Goal: Use online tool/utility: Utilize a website feature to perform a specific function

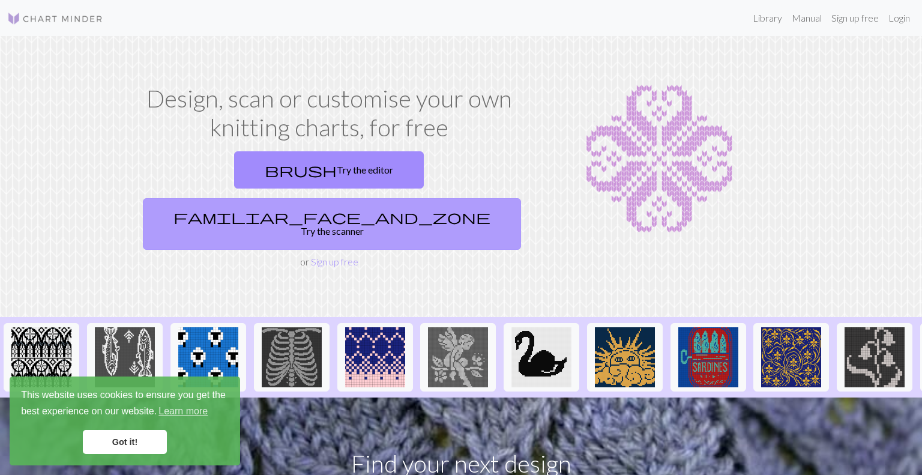
click at [382, 208] on span "familiar_face_and_zone" at bounding box center [331, 216] width 317 height 17
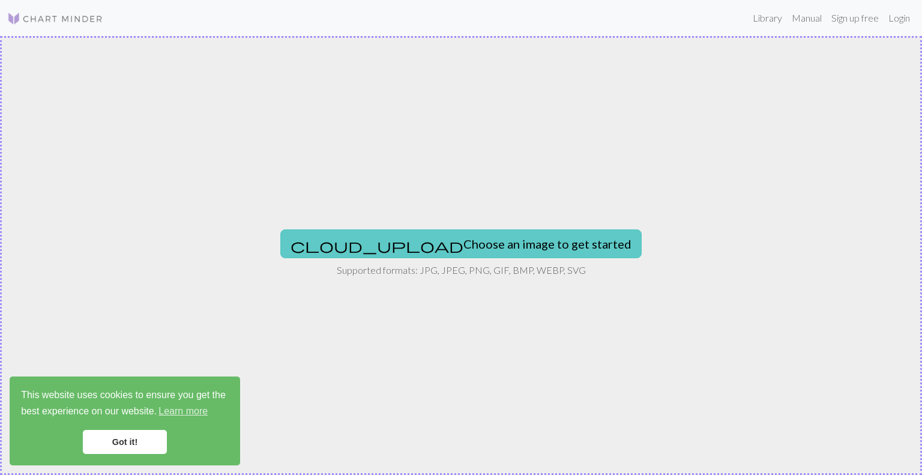
click at [434, 244] on button "cloud_upload Choose an image to get started" at bounding box center [460, 243] width 361 height 29
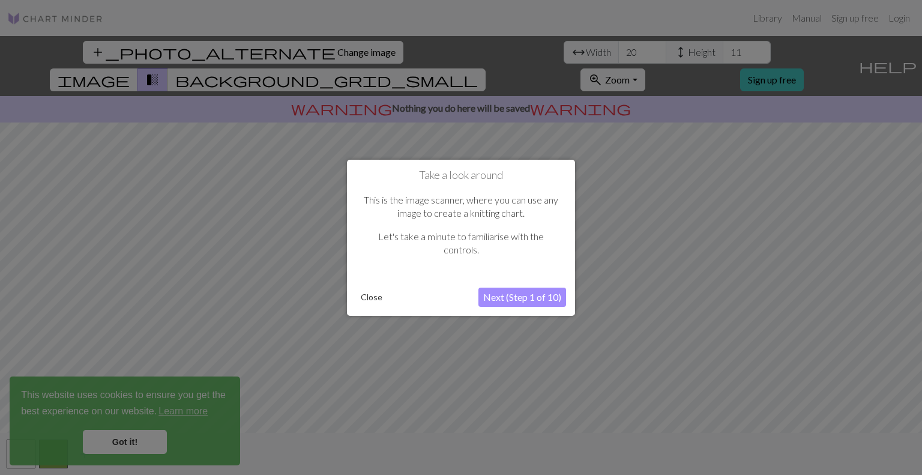
click at [531, 296] on button "Next (Step 1 of 10)" at bounding box center [522, 297] width 88 height 19
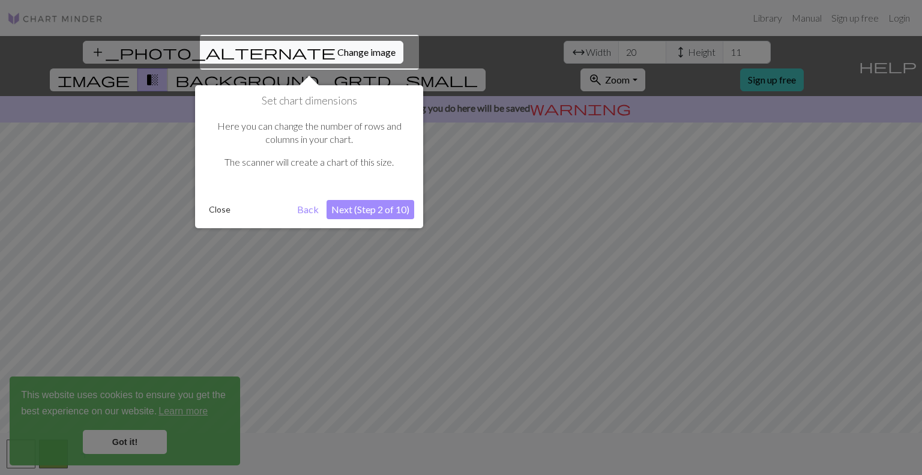
click at [381, 210] on button "Next (Step 2 of 10)" at bounding box center [371, 209] width 88 height 19
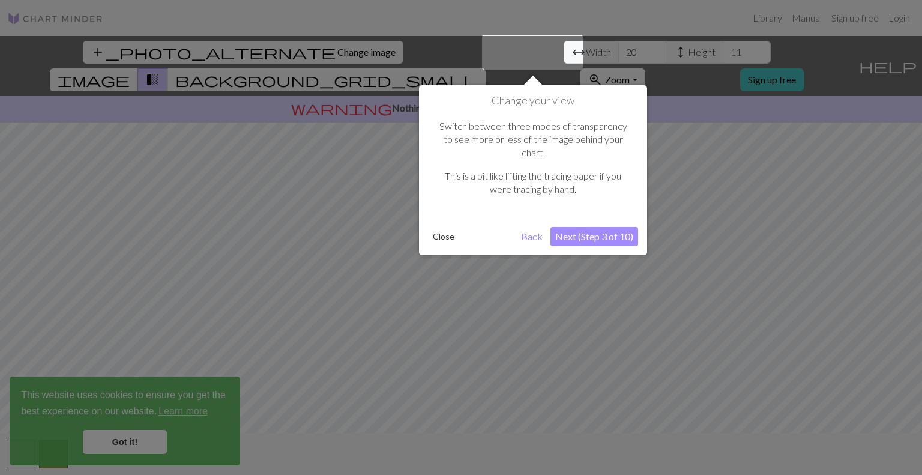
click at [614, 227] on button "Next (Step 3 of 10)" at bounding box center [595, 236] width 88 height 19
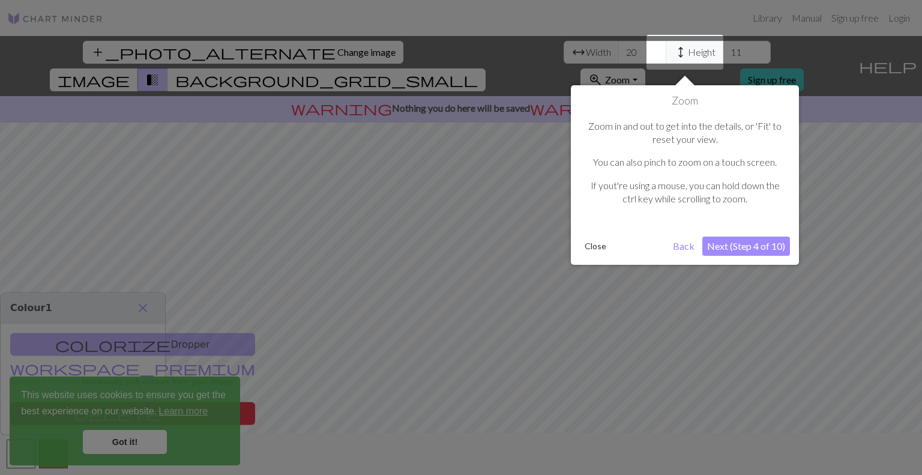
click at [752, 250] on button "Next (Step 4 of 10)" at bounding box center [746, 246] width 88 height 19
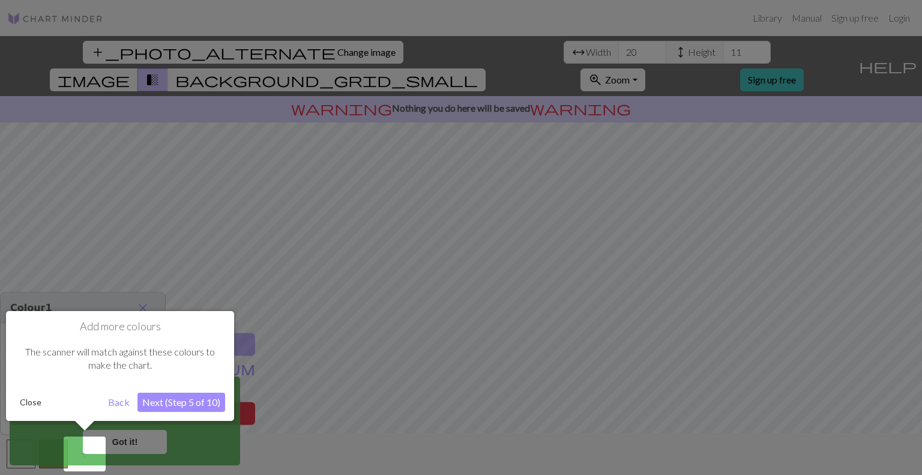
click at [204, 407] on button "Next (Step 5 of 10)" at bounding box center [181, 402] width 88 height 19
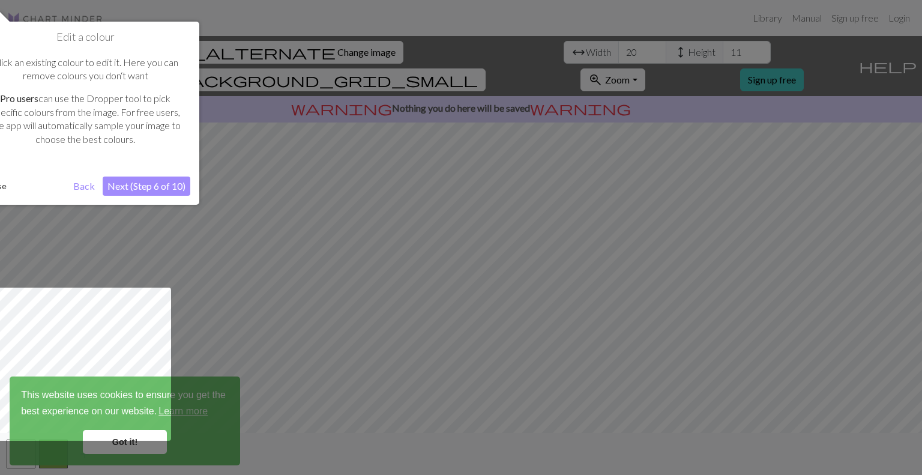
click at [184, 190] on button "Next (Step 6 of 10)" at bounding box center [147, 185] width 88 height 19
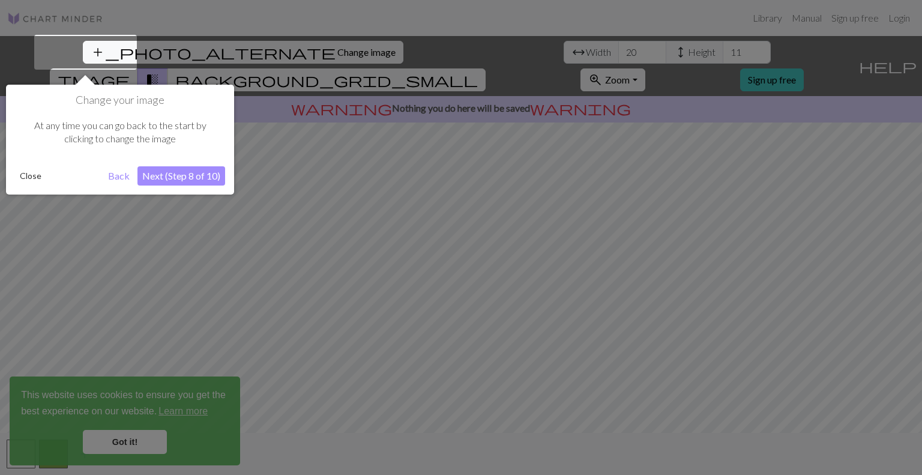
click at [192, 184] on button "Next (Step 8 of 10)" at bounding box center [181, 175] width 88 height 19
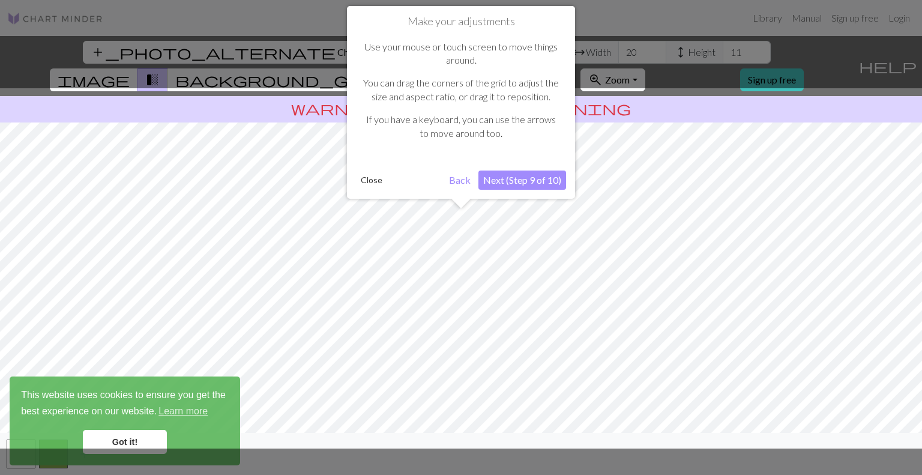
click at [529, 188] on button "Next (Step 9 of 10)" at bounding box center [522, 179] width 88 height 19
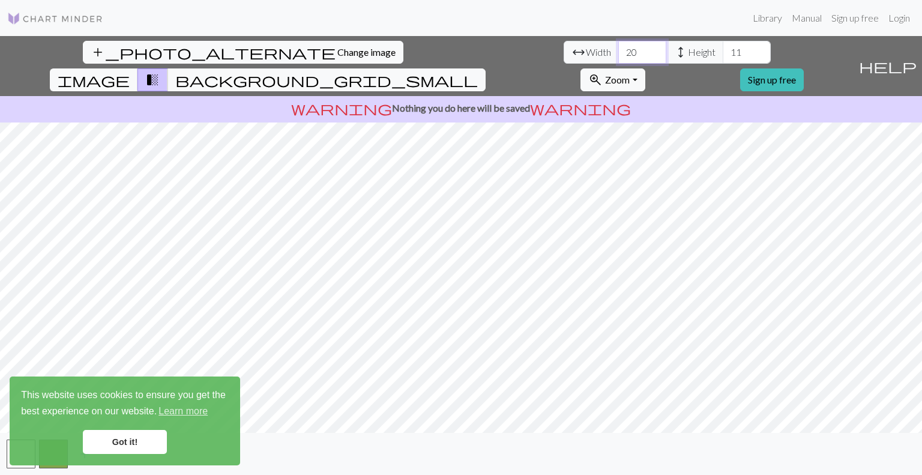
drag, startPoint x: 284, startPoint y: 48, endPoint x: 260, endPoint y: 48, distance: 24.0
click at [618, 48] on input "20" at bounding box center [642, 52] width 48 height 23
type input "50"
drag, startPoint x: 393, startPoint y: 54, endPoint x: 368, endPoint y: 53, distance: 25.2
click at [723, 53] on input "11" at bounding box center [747, 52] width 48 height 23
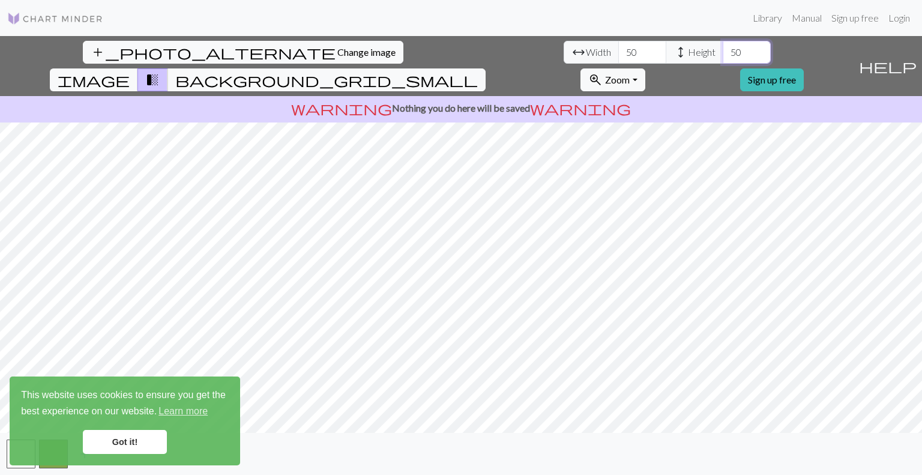
type input "50"
click at [139, 447] on link "Got it!" at bounding box center [125, 442] width 84 height 24
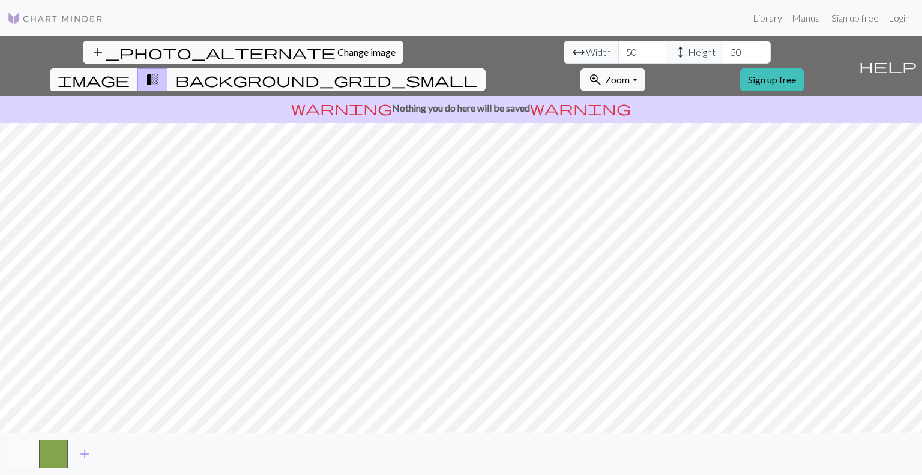
click at [478, 71] on span "background_grid_small" at bounding box center [326, 79] width 303 height 17
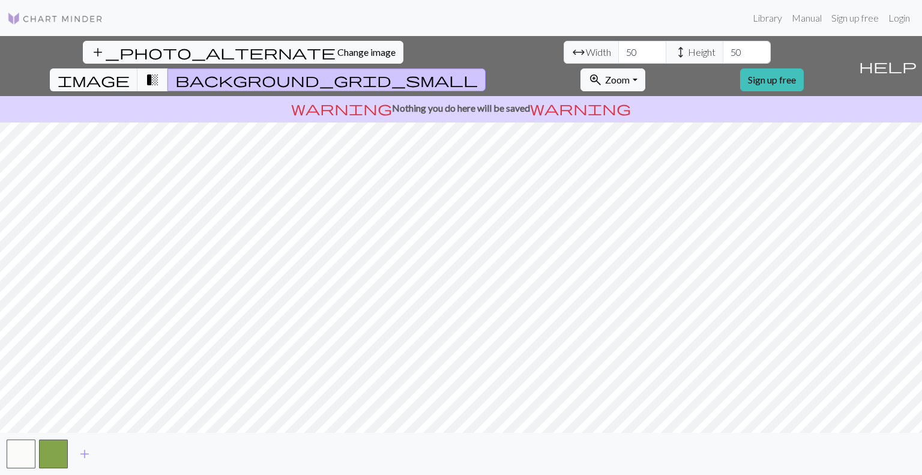
click at [160, 71] on span "transition_fade" at bounding box center [152, 79] width 14 height 17
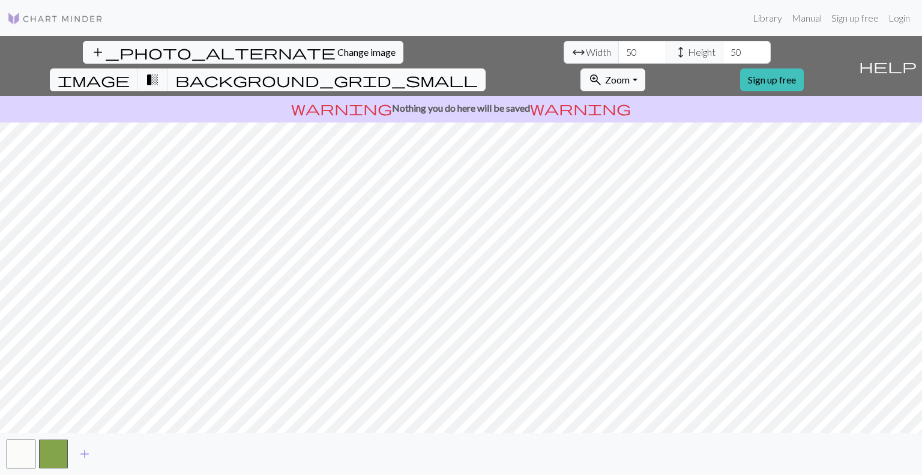
click at [486, 68] on button "background_grid_small" at bounding box center [326, 79] width 318 height 23
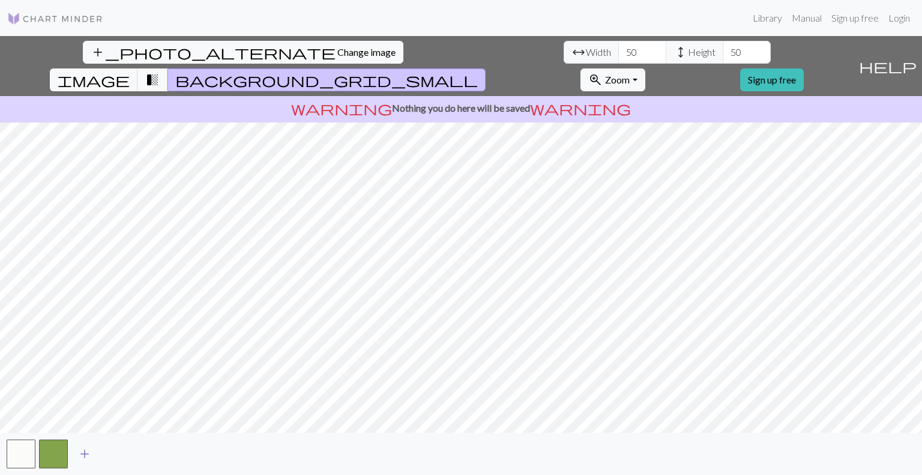
click at [87, 453] on span "add" at bounding box center [84, 453] width 14 height 17
click at [113, 455] on span "add" at bounding box center [117, 453] width 14 height 17
click at [149, 459] on span "add" at bounding box center [149, 453] width 14 height 17
click at [153, 459] on button "button" at bounding box center [150, 453] width 29 height 29
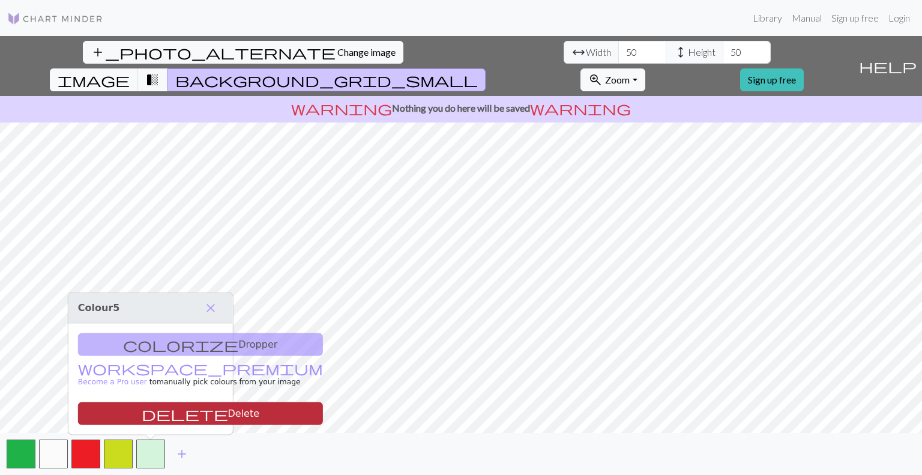
click at [158, 410] on button "delete Delete" at bounding box center [200, 413] width 245 height 23
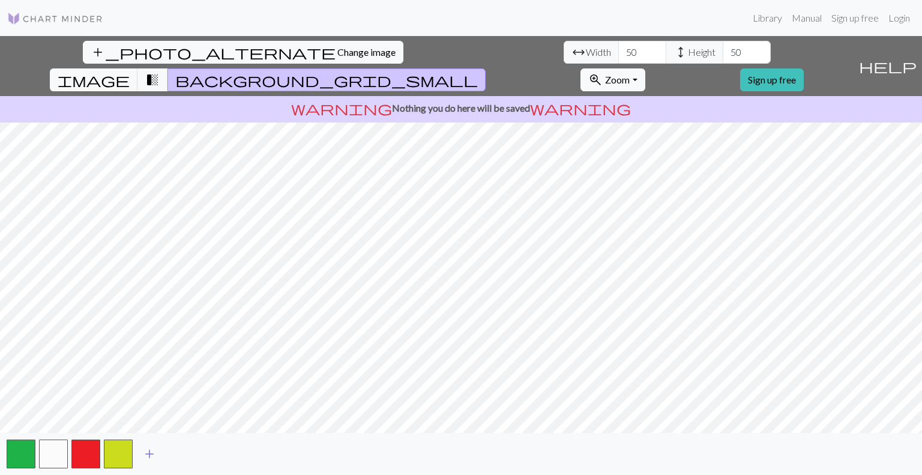
click at [149, 457] on span "add" at bounding box center [149, 453] width 14 height 17
click at [149, 457] on button "button" at bounding box center [150, 453] width 29 height 29
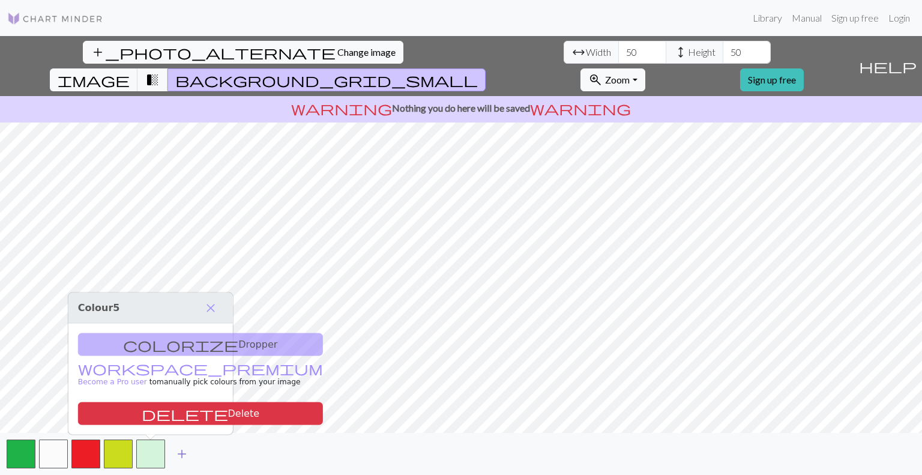
click at [181, 458] on span "add" at bounding box center [182, 453] width 14 height 17
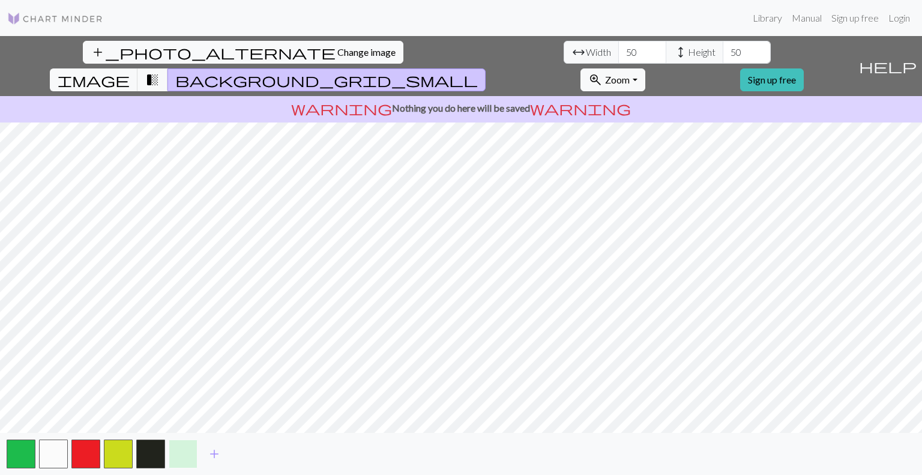
click at [186, 456] on button "button" at bounding box center [183, 453] width 29 height 29
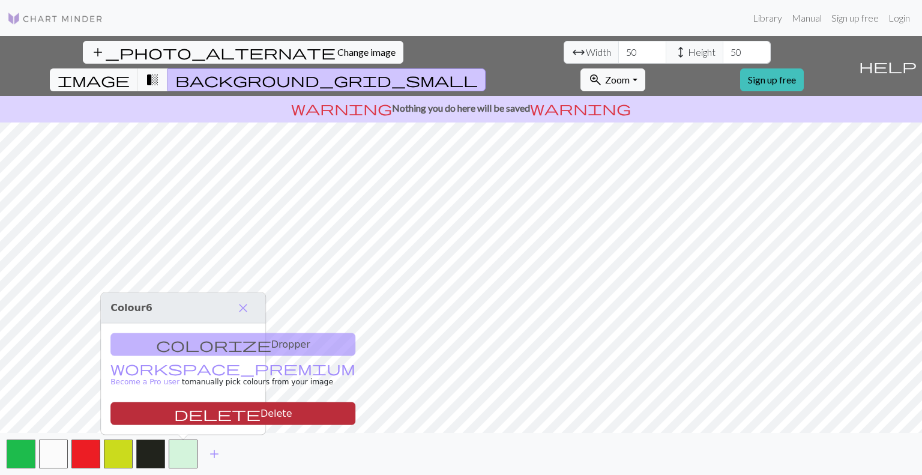
click at [190, 417] on button "delete Delete" at bounding box center [232, 413] width 245 height 23
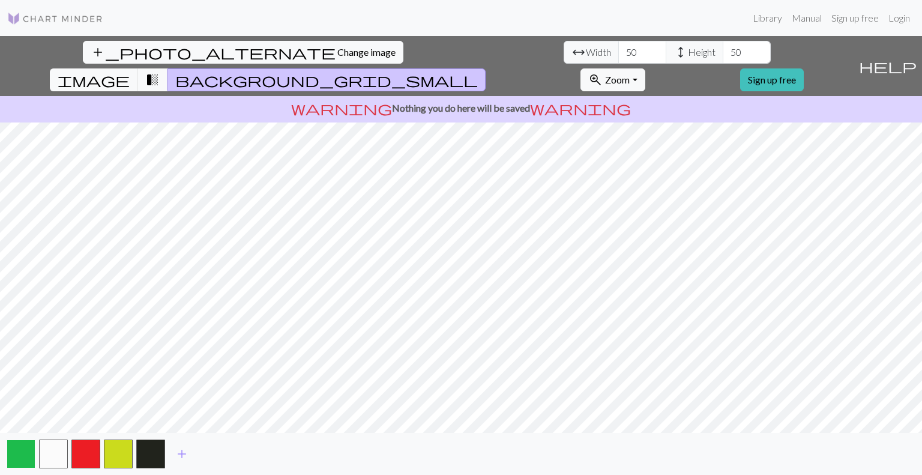
click at [25, 459] on button "button" at bounding box center [21, 453] width 29 height 29
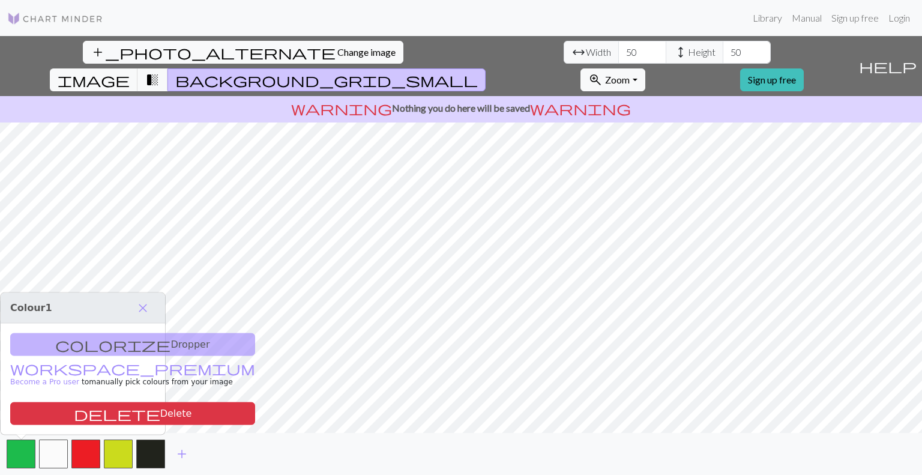
click at [61, 349] on div "colorize Dropper workspace_premium Become a Pro user to manually pick colours f…" at bounding box center [83, 379] width 164 height 111
click at [337, 51] on span "Change image" at bounding box center [366, 51] width 58 height 11
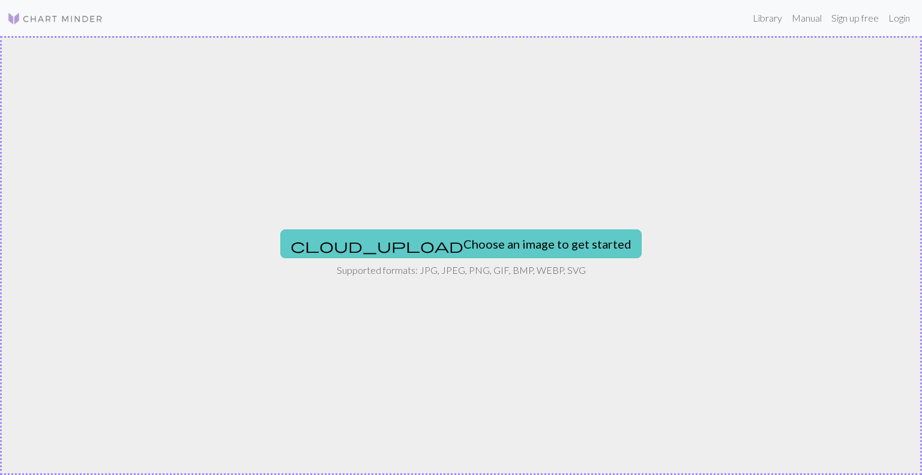
click at [499, 246] on button "cloud_upload Choose an image to get started" at bounding box center [460, 243] width 361 height 29
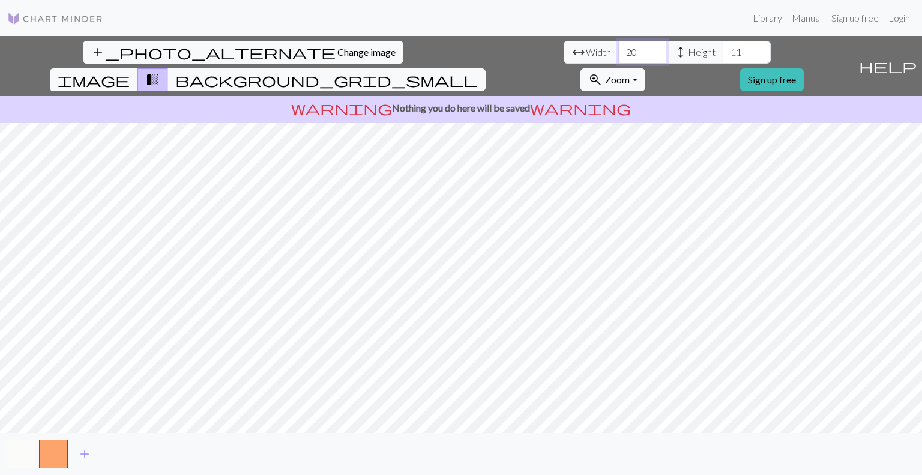
drag, startPoint x: 281, startPoint y: 53, endPoint x: 247, endPoint y: 52, distance: 34.2
click at [564, 52] on div "arrow_range Width 20 height Height 11" at bounding box center [667, 52] width 207 height 23
type input "30"
drag, startPoint x: 385, startPoint y: 57, endPoint x: 351, endPoint y: 50, distance: 35.4
click at [564, 50] on div "arrow_range Width 30 height Height 11" at bounding box center [667, 52] width 207 height 23
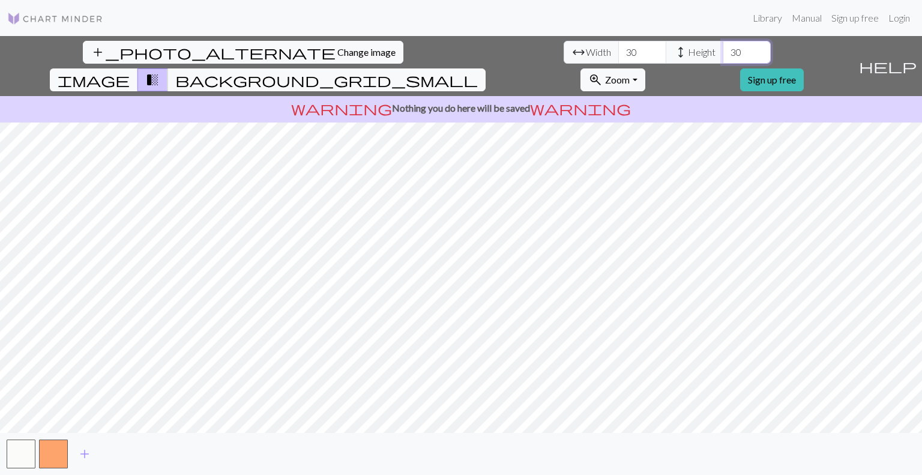
type input "30"
click at [86, 448] on span "add" at bounding box center [84, 453] width 14 height 17
click at [113, 449] on span "add" at bounding box center [117, 453] width 14 height 17
click at [130, 71] on span "image" at bounding box center [94, 79] width 72 height 17
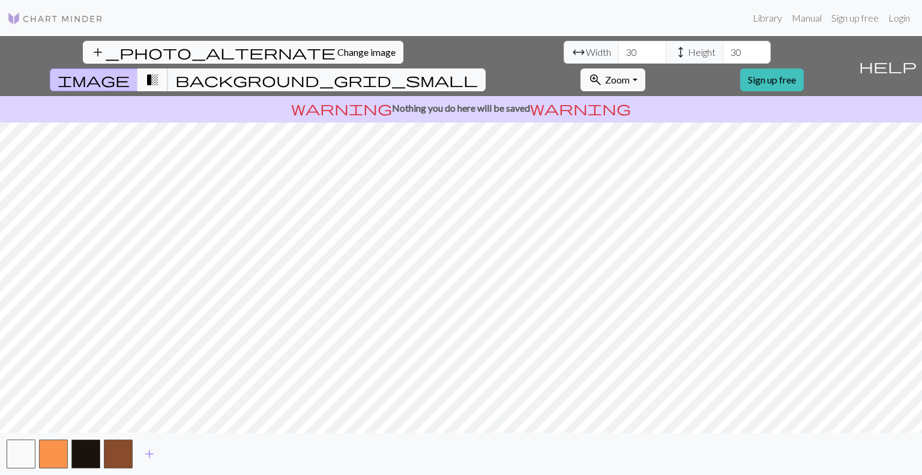
drag, startPoint x: 531, startPoint y: 50, endPoint x: 540, endPoint y: 50, distance: 8.4
click at [160, 71] on span "transition_fade" at bounding box center [152, 79] width 14 height 17
click at [478, 71] on span "background_grid_small" at bounding box center [326, 79] width 303 height 17
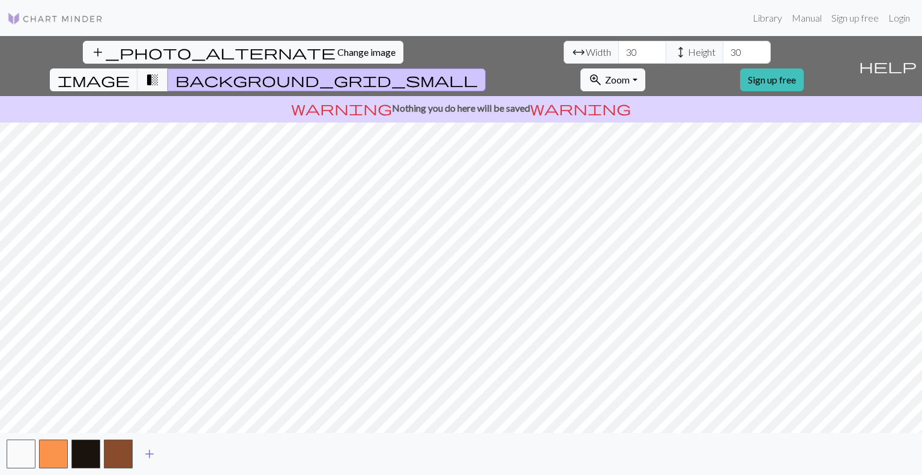
click at [156, 455] on span "add" at bounding box center [149, 453] width 14 height 17
click at [155, 456] on button "button" at bounding box center [150, 453] width 29 height 29
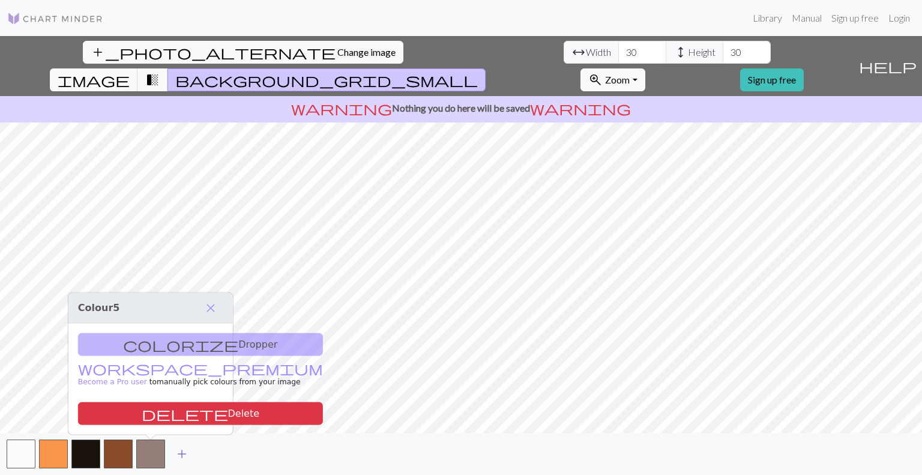
click at [184, 453] on span "add" at bounding box center [182, 453] width 14 height 17
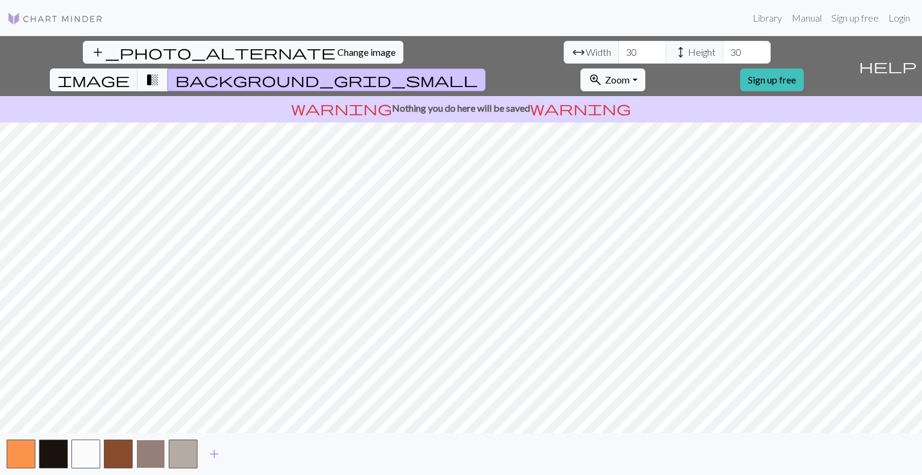
click at [136, 454] on div "add" at bounding box center [461, 454] width 922 height 42
click at [157, 451] on button "button" at bounding box center [150, 453] width 29 height 29
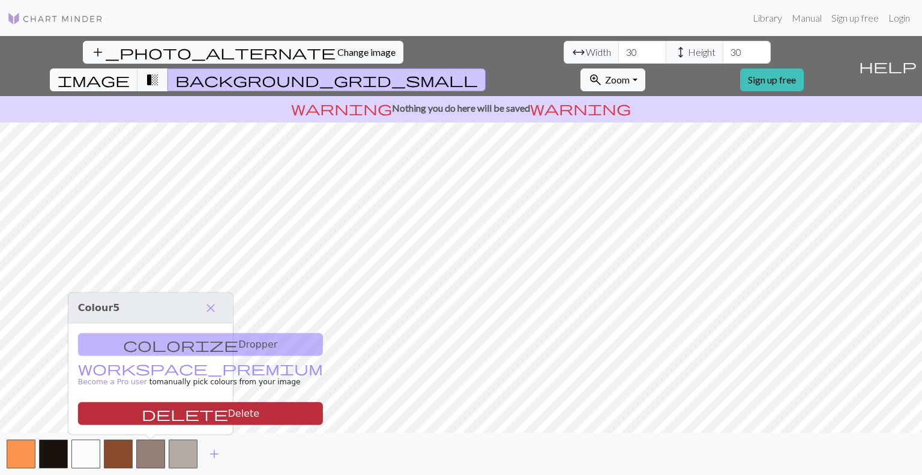
click at [175, 418] on button "delete Delete" at bounding box center [200, 413] width 245 height 23
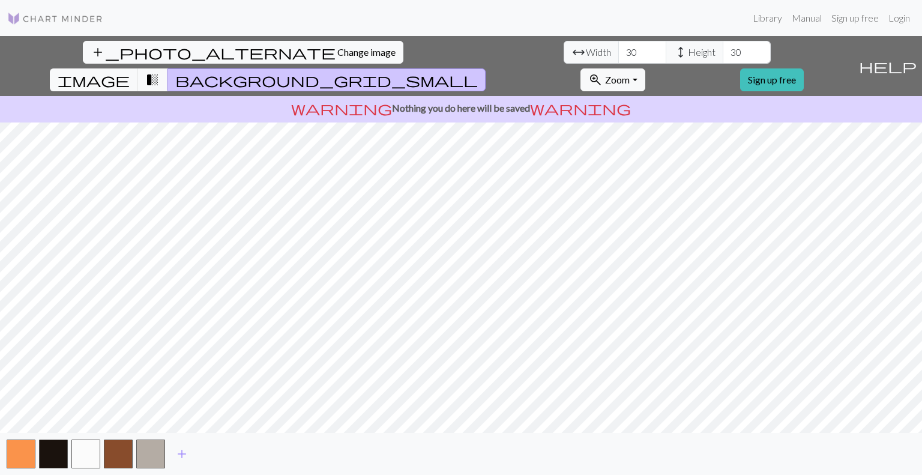
drag, startPoint x: 161, startPoint y: 459, endPoint x: 160, endPoint y: 436, distance: 22.8
click at [161, 458] on button "button" at bounding box center [150, 453] width 29 height 29
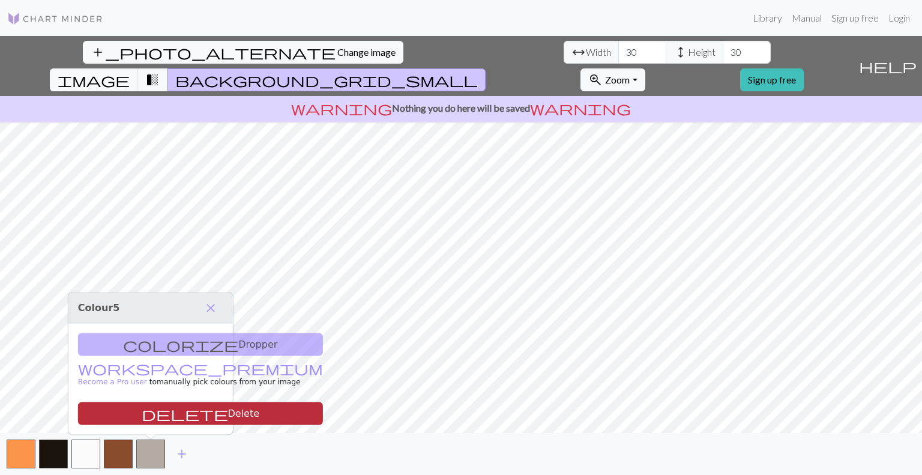
drag, startPoint x: 162, startPoint y: 422, endPoint x: 119, endPoint y: 458, distance: 55.8
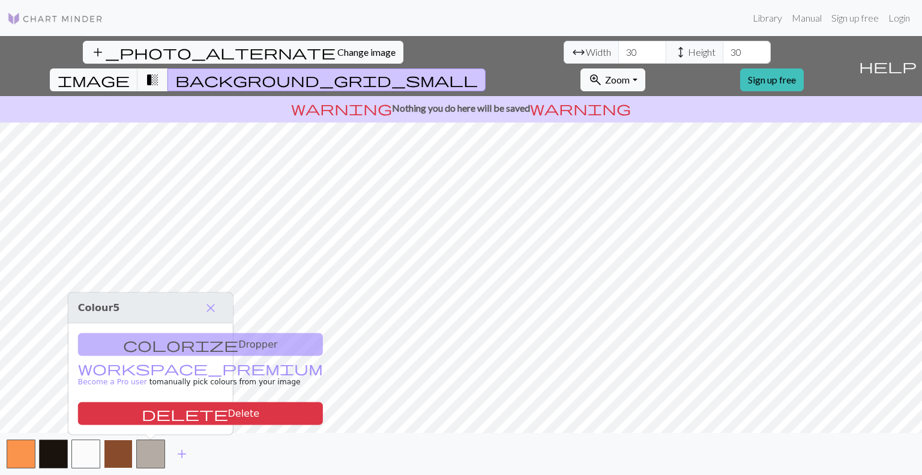
click at [162, 422] on button "delete Delete" at bounding box center [200, 413] width 245 height 23
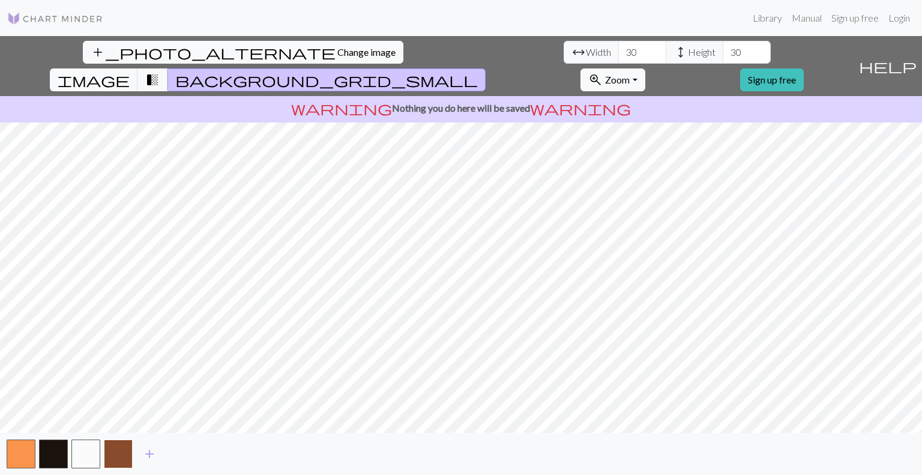
click at [119, 458] on button "button" at bounding box center [118, 453] width 29 height 29
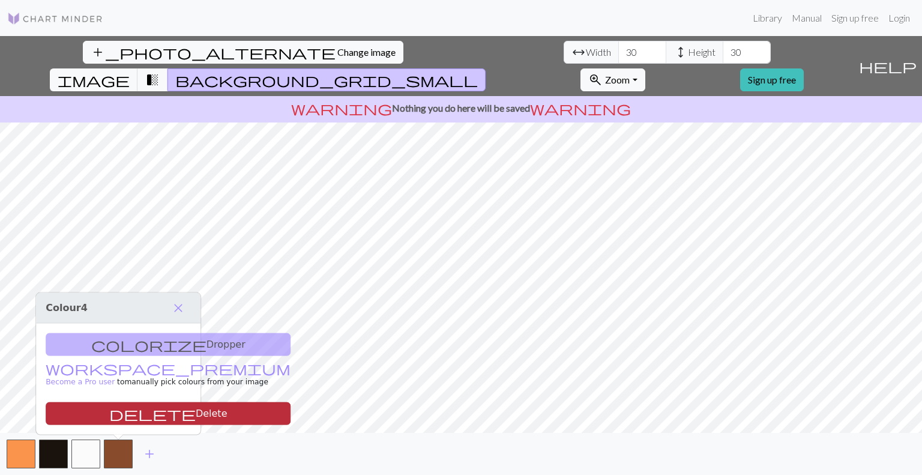
click at [153, 412] on button "delete Delete" at bounding box center [168, 413] width 245 height 23
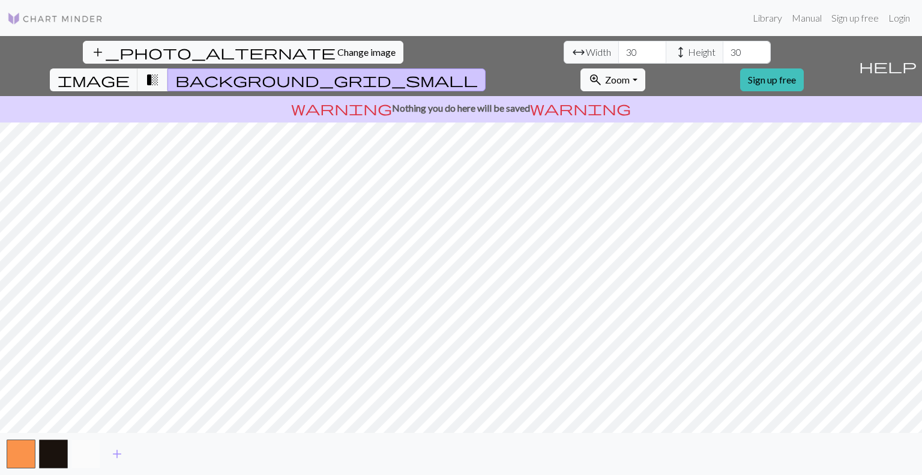
click at [94, 448] on button "button" at bounding box center [85, 453] width 29 height 29
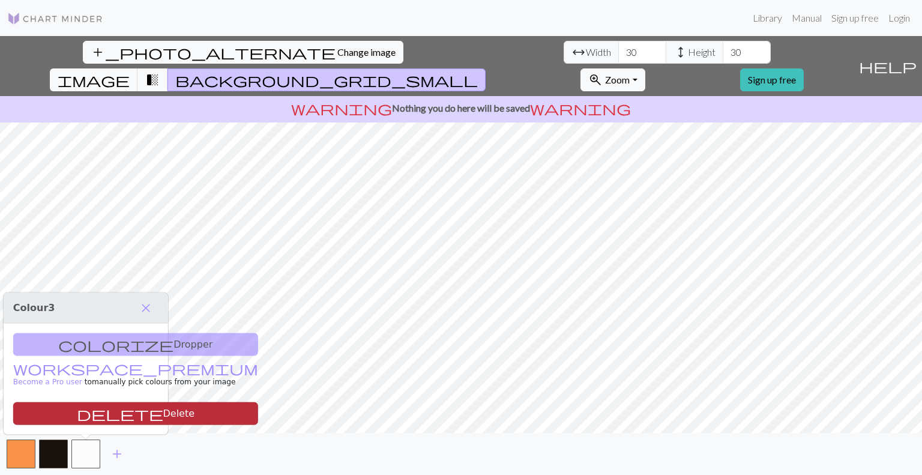
click at [115, 415] on button "delete Delete" at bounding box center [135, 413] width 245 height 23
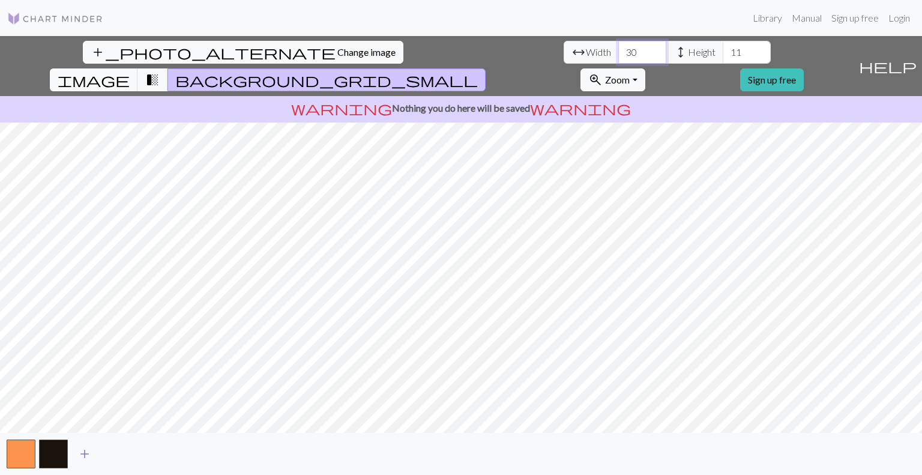
type input "11"
type input "30"
click at [86, 457] on span "add" at bounding box center [84, 453] width 14 height 17
click at [118, 454] on span "add" at bounding box center [117, 453] width 14 height 17
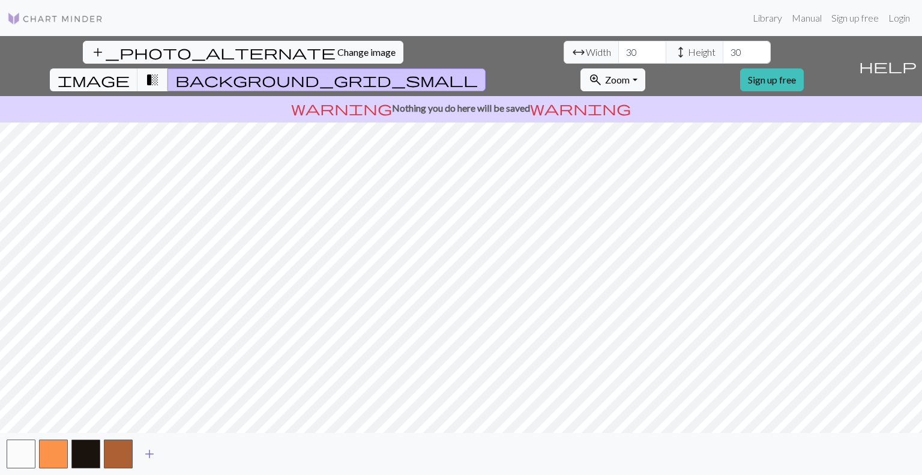
click at [146, 456] on span "add" at bounding box center [149, 453] width 14 height 17
click at [172, 456] on button "add" at bounding box center [182, 453] width 30 height 23
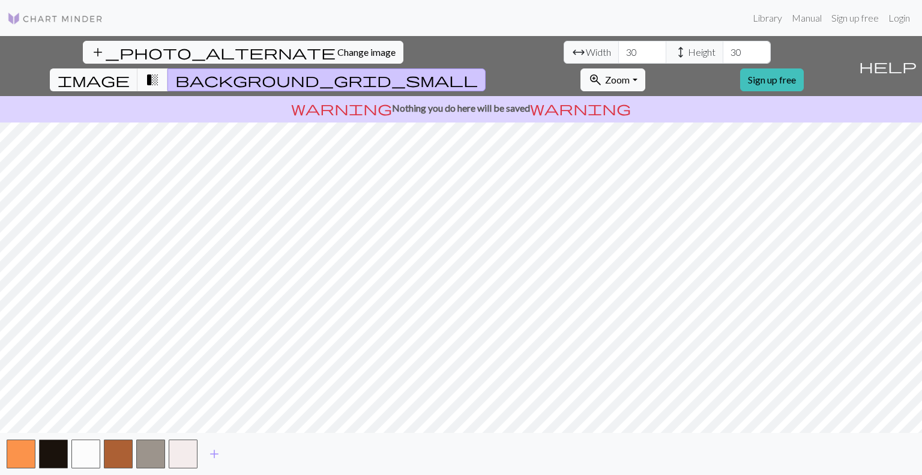
click at [160, 71] on span "transition_fade" at bounding box center [152, 79] width 14 height 17
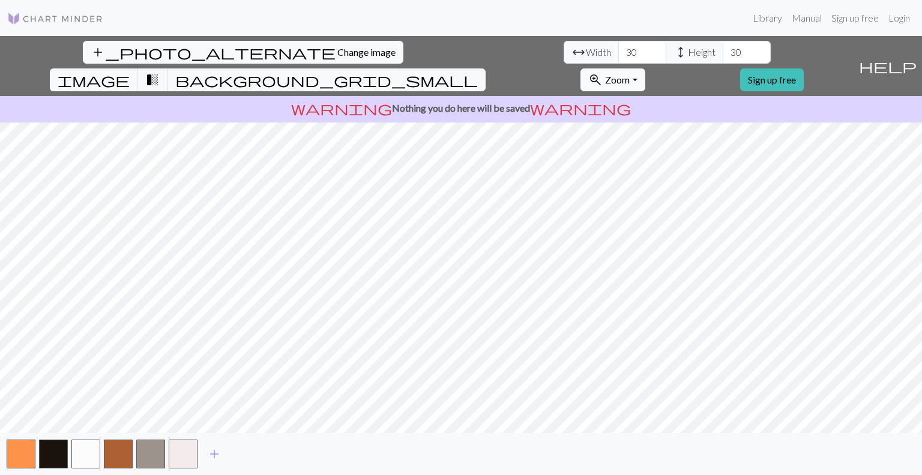
click at [645, 68] on button "zoom_in Zoom Zoom" at bounding box center [613, 79] width 64 height 23
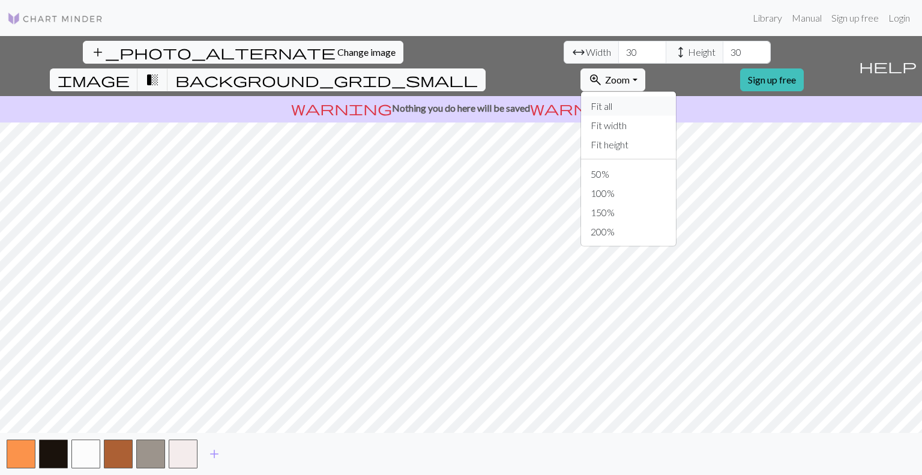
click at [676, 97] on button "Fit all" at bounding box center [628, 106] width 95 height 19
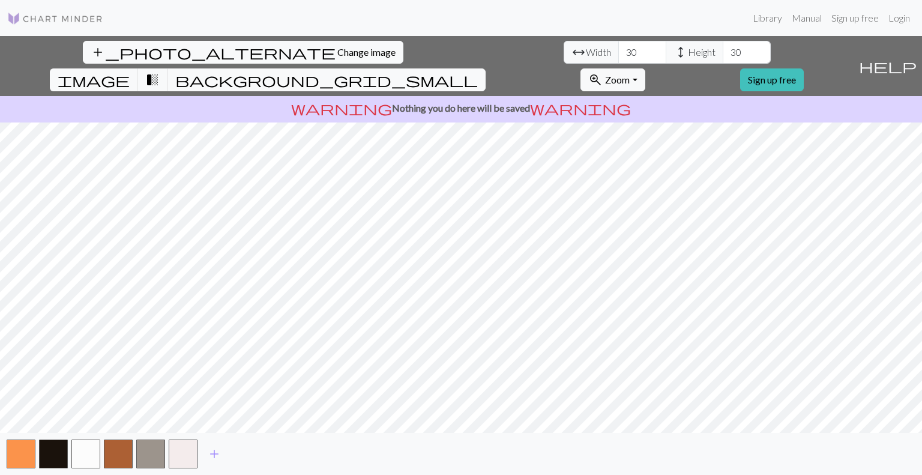
click at [586, 53] on span "Width" at bounding box center [598, 52] width 25 height 14
click at [143, 457] on button "button" at bounding box center [150, 453] width 29 height 29
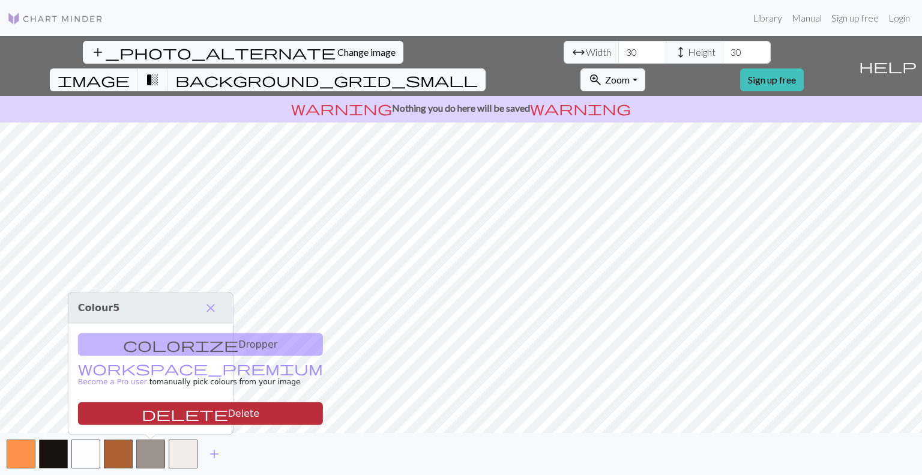
click at [164, 423] on button "delete Delete" at bounding box center [200, 413] width 245 height 23
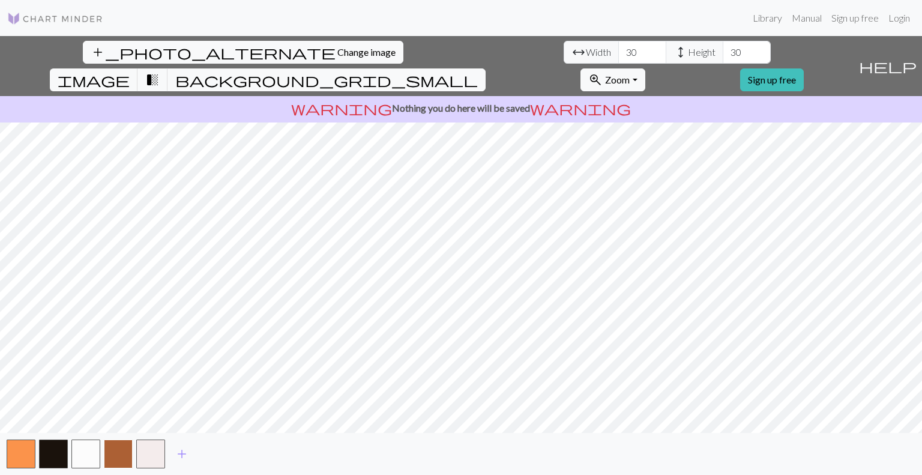
drag, startPoint x: 119, startPoint y: 466, endPoint x: 123, endPoint y: 461, distance: 6.4
click at [119, 466] on button "button" at bounding box center [118, 453] width 29 height 29
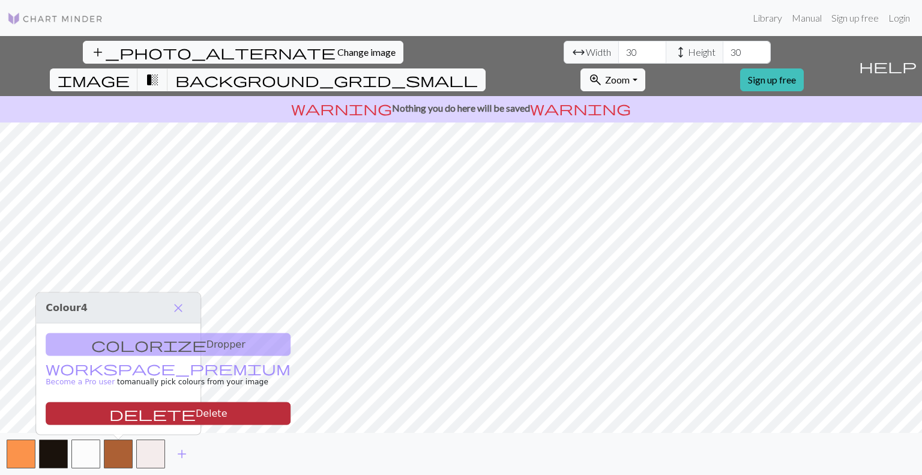
click at [138, 420] on button "delete Delete" at bounding box center [168, 413] width 245 height 23
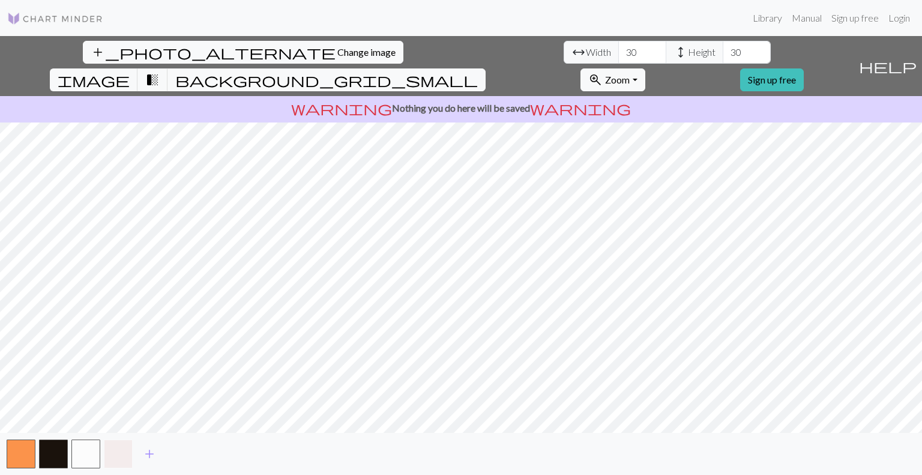
click at [123, 456] on button "button" at bounding box center [118, 453] width 29 height 29
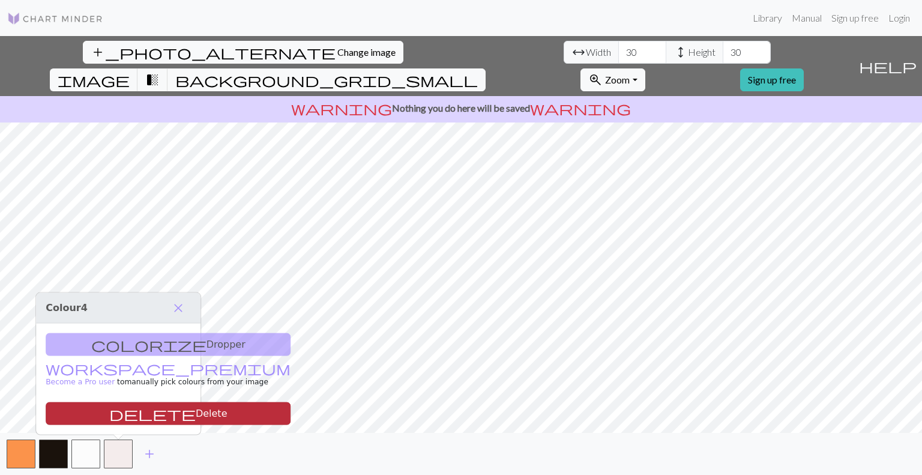
click at [143, 422] on button "delete Delete" at bounding box center [168, 413] width 245 height 23
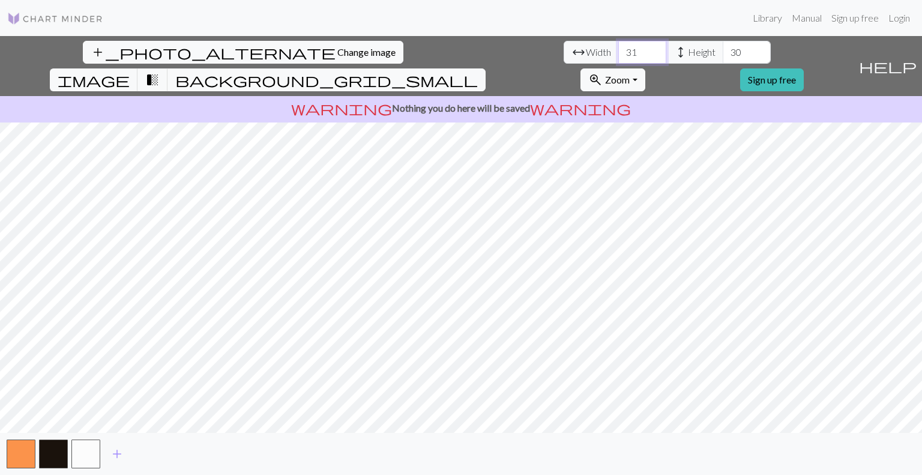
drag, startPoint x: 285, startPoint y: 47, endPoint x: 250, endPoint y: 47, distance: 34.8
click at [618, 47] on input "31" at bounding box center [642, 52] width 48 height 23
click at [618, 49] on input "31" at bounding box center [642, 52] width 48 height 23
drag, startPoint x: 279, startPoint y: 50, endPoint x: 246, endPoint y: 49, distance: 33.0
click at [564, 49] on div "arrow_range Width 31 height Height 30" at bounding box center [667, 52] width 207 height 23
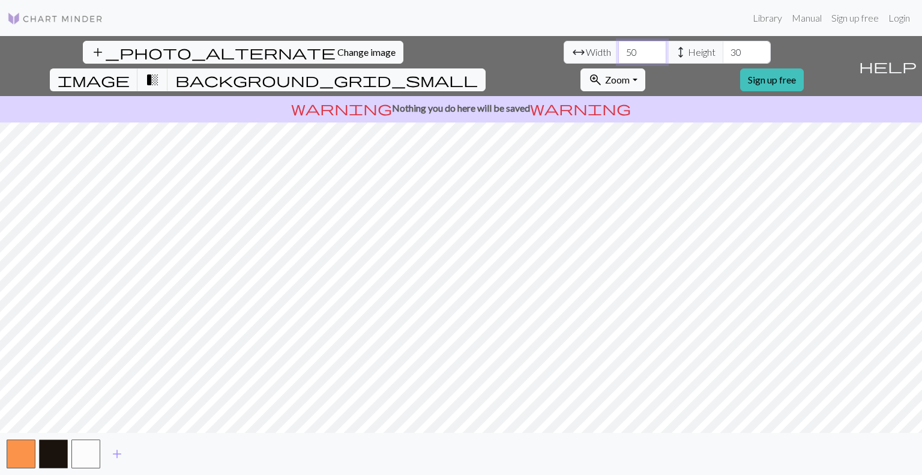
type input "50"
drag, startPoint x: 388, startPoint y: 51, endPoint x: 359, endPoint y: 44, distance: 30.1
click at [564, 44] on div "arrow_range Width 50 height Height 30" at bounding box center [667, 52] width 207 height 23
type input "50"
click at [618, 51] on input "50" at bounding box center [642, 52] width 48 height 23
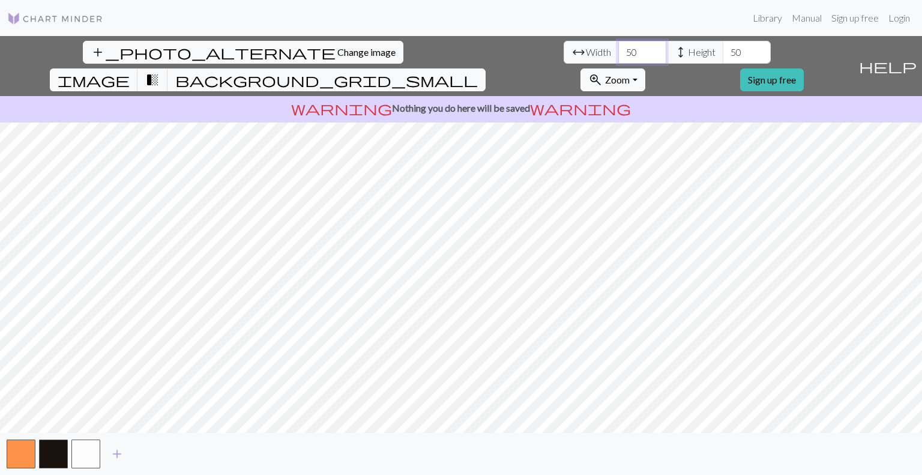
drag, startPoint x: 284, startPoint y: 53, endPoint x: 246, endPoint y: 58, distance: 38.1
click at [564, 58] on div "arrow_range Width 50 height Height 50" at bounding box center [667, 52] width 207 height 23
type input "10"
drag, startPoint x: 388, startPoint y: 55, endPoint x: 374, endPoint y: 53, distance: 14.5
click at [723, 53] on input "50" at bounding box center [747, 52] width 48 height 23
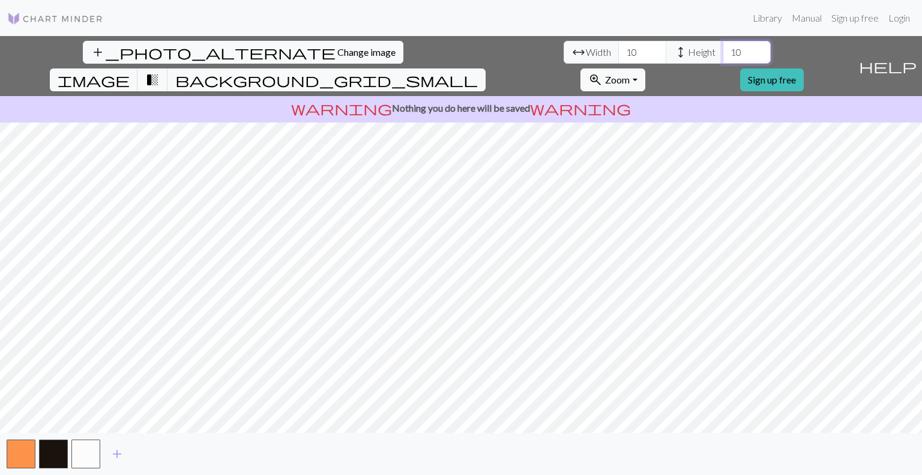
drag, startPoint x: 384, startPoint y: 52, endPoint x: 357, endPoint y: 50, distance: 27.1
click at [564, 50] on div "arrow_range Width 10 height Height 10" at bounding box center [667, 52] width 207 height 23
type input "15"
drag, startPoint x: 286, startPoint y: 53, endPoint x: 257, endPoint y: 53, distance: 28.8
click at [564, 53] on div "arrow_range Width 10 height Height 15" at bounding box center [667, 52] width 207 height 23
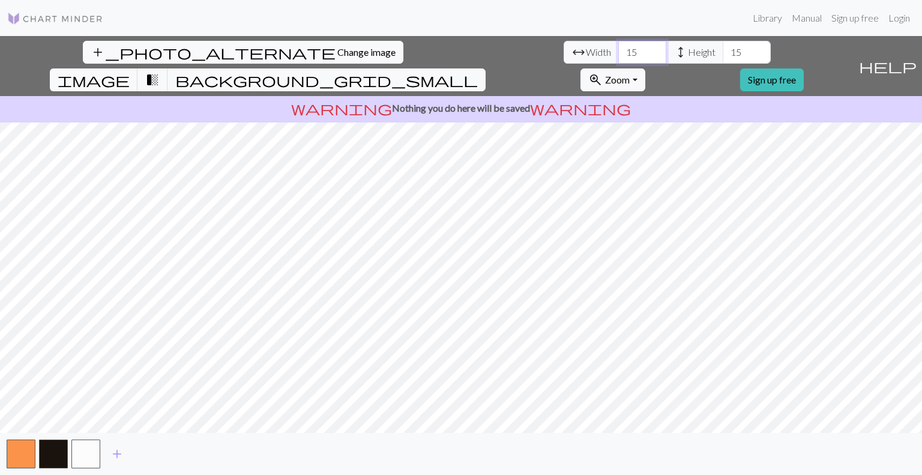
drag, startPoint x: 267, startPoint y: 52, endPoint x: 235, endPoint y: 52, distance: 31.8
click at [564, 52] on div "arrow_range Width 15 height Height 15" at bounding box center [667, 52] width 207 height 23
type input "20"
drag, startPoint x: 388, startPoint y: 56, endPoint x: 379, endPoint y: 53, distance: 9.9
click at [723, 53] on input "15" at bounding box center [747, 52] width 48 height 23
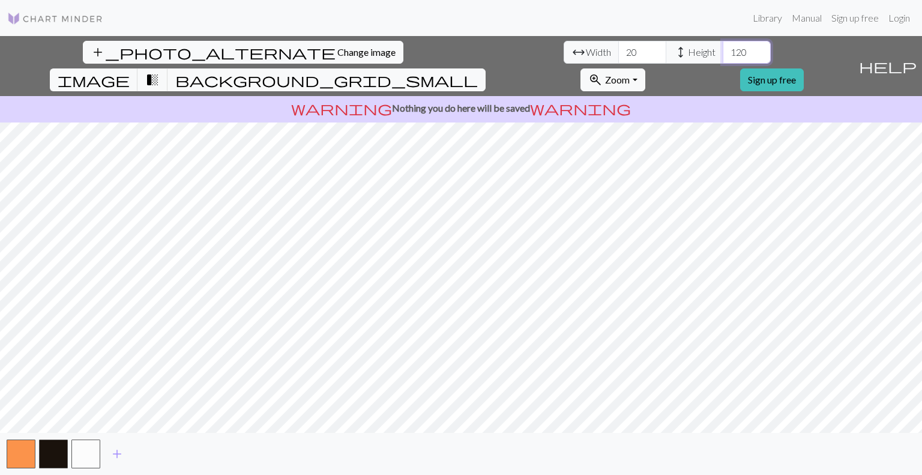
type input "120"
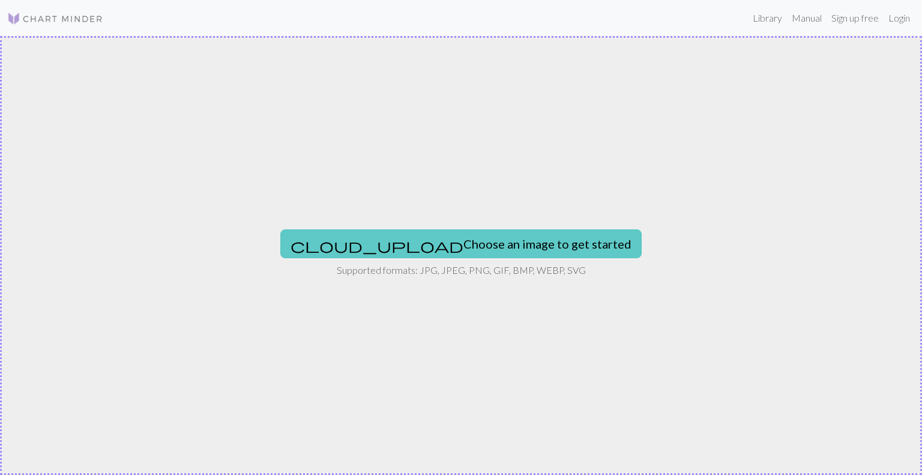
click at [411, 241] on button "cloud_upload Choose an image to get started" at bounding box center [460, 243] width 361 height 29
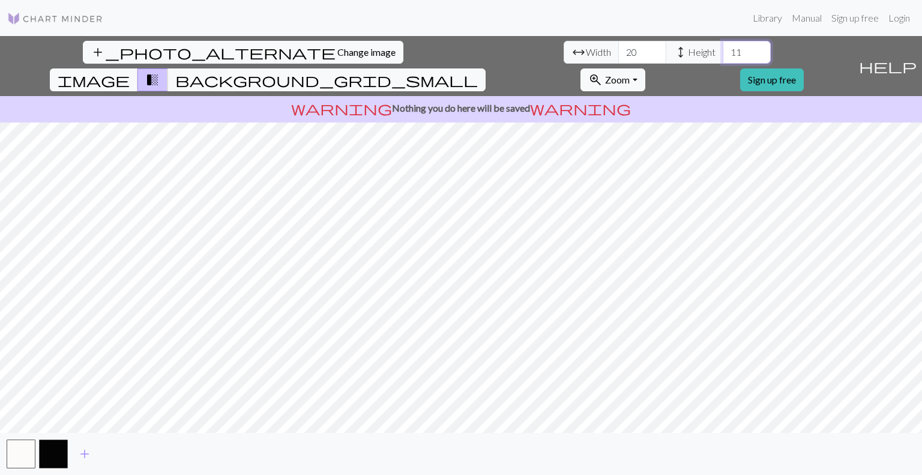
drag, startPoint x: 372, startPoint y: 53, endPoint x: 349, endPoint y: 53, distance: 22.8
click at [564, 53] on div "arrow_range Width 20 height Height 11" at bounding box center [667, 52] width 207 height 23
type input "20"
click at [630, 74] on span "Zoom" at bounding box center [617, 79] width 25 height 11
click at [676, 184] on button "100%" at bounding box center [628, 193] width 95 height 19
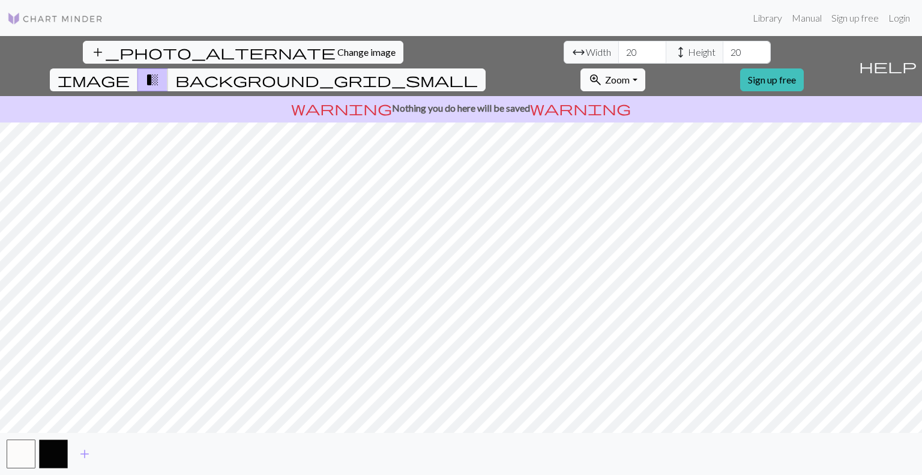
click at [630, 74] on span "Zoom" at bounding box center [617, 79] width 25 height 11
click at [676, 203] on button "150%" at bounding box center [628, 212] width 95 height 19
click at [645, 68] on button "zoom_in Zoom Zoom" at bounding box center [613, 79] width 64 height 23
click at [676, 222] on button "200%" at bounding box center [628, 231] width 95 height 19
click at [86, 452] on span "add" at bounding box center [84, 453] width 14 height 17
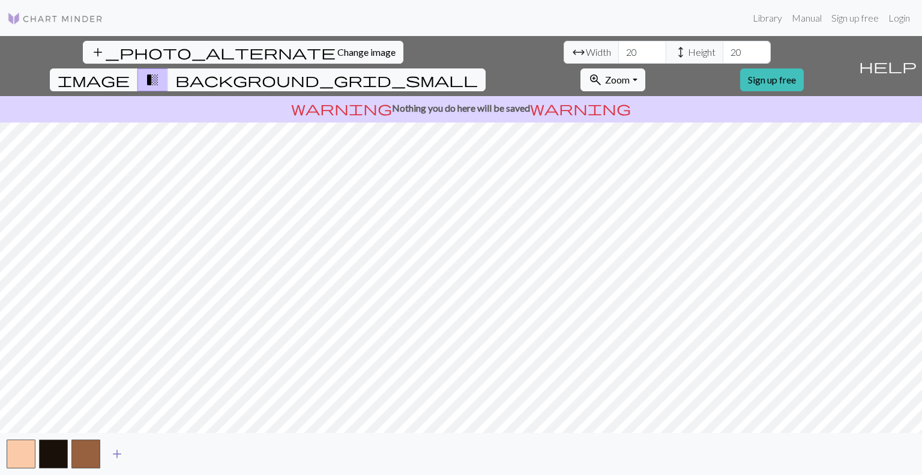
click at [114, 455] on span "add" at bounding box center [117, 453] width 14 height 17
click at [119, 457] on button "button" at bounding box center [118, 453] width 29 height 29
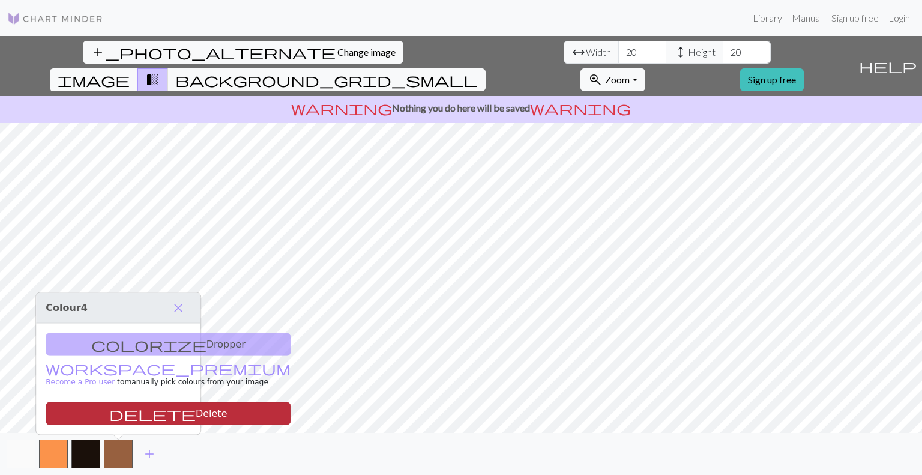
click at [141, 414] on button "delete Delete" at bounding box center [168, 413] width 245 height 23
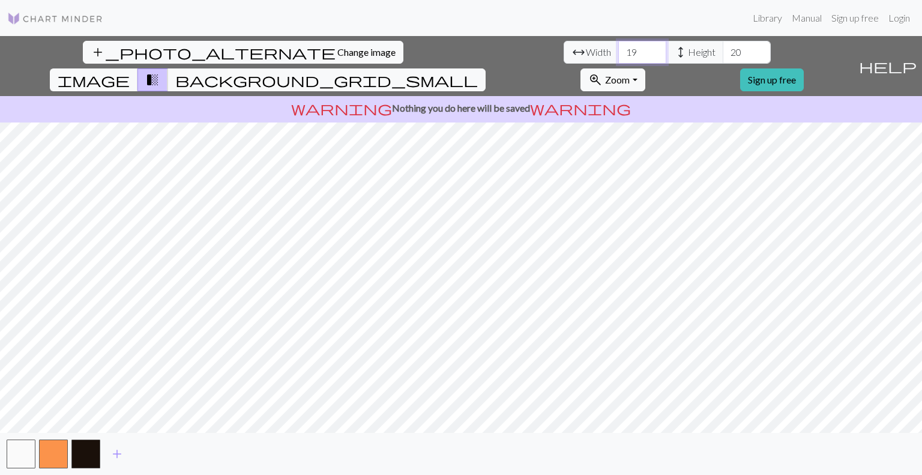
drag, startPoint x: 298, startPoint y: 52, endPoint x: 288, endPoint y: 52, distance: 9.6
click at [618, 52] on input "18" at bounding box center [642, 52] width 48 height 23
click at [618, 48] on input "19" at bounding box center [642, 52] width 48 height 23
click at [618, 48] on input "20" at bounding box center [642, 52] width 48 height 23
click at [618, 48] on input "21" at bounding box center [642, 52] width 48 height 23
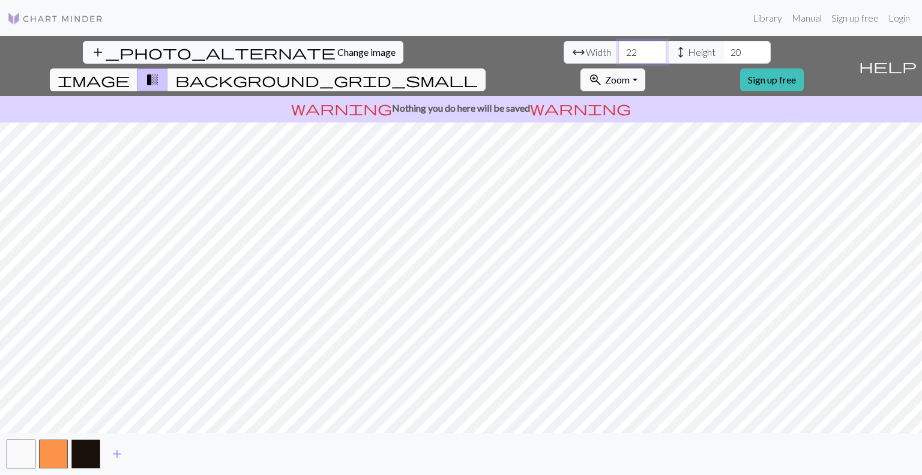
click at [618, 48] on input "22" at bounding box center [642, 52] width 48 height 23
click at [618, 48] on input "23" at bounding box center [642, 52] width 48 height 23
click at [618, 48] on input "24" at bounding box center [642, 52] width 48 height 23
click at [618, 48] on input "25" at bounding box center [642, 52] width 48 height 23
click at [618, 48] on input "26" at bounding box center [642, 52] width 48 height 23
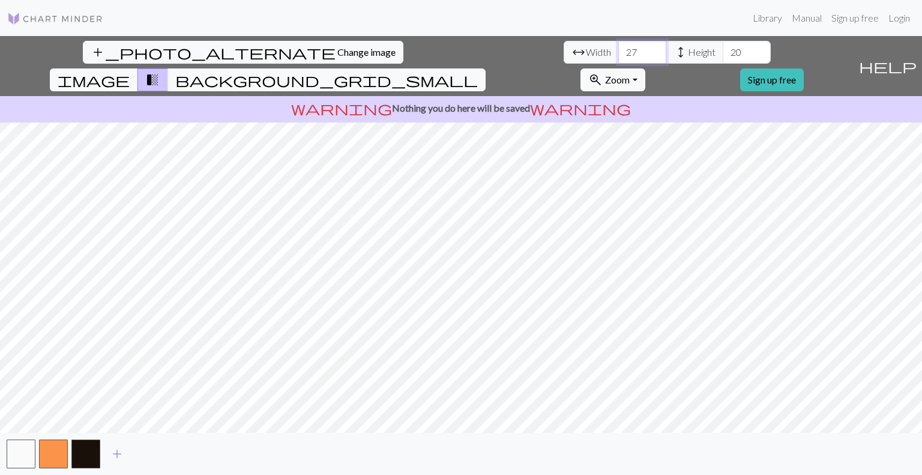
click at [618, 48] on input "27" at bounding box center [642, 52] width 48 height 23
click at [618, 48] on input "28" at bounding box center [642, 52] width 48 height 23
click at [618, 48] on input "29" at bounding box center [642, 52] width 48 height 23
click at [618, 48] on input "30" at bounding box center [642, 52] width 48 height 23
click at [618, 48] on input "31" at bounding box center [642, 52] width 48 height 23
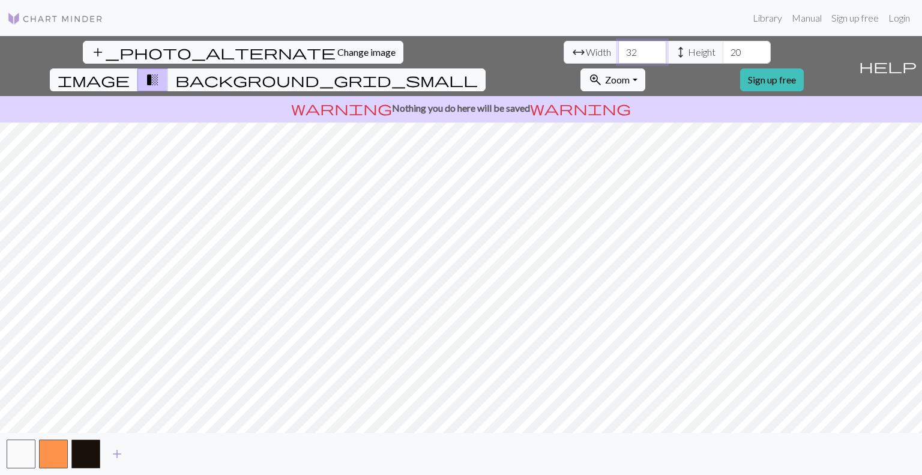
click at [618, 48] on input "32" at bounding box center [642, 52] width 48 height 23
click at [618, 56] on input "31" at bounding box center [642, 52] width 48 height 23
type input "30"
click at [618, 56] on input "30" at bounding box center [642, 52] width 48 height 23
click at [723, 49] on input "21" at bounding box center [747, 52] width 48 height 23
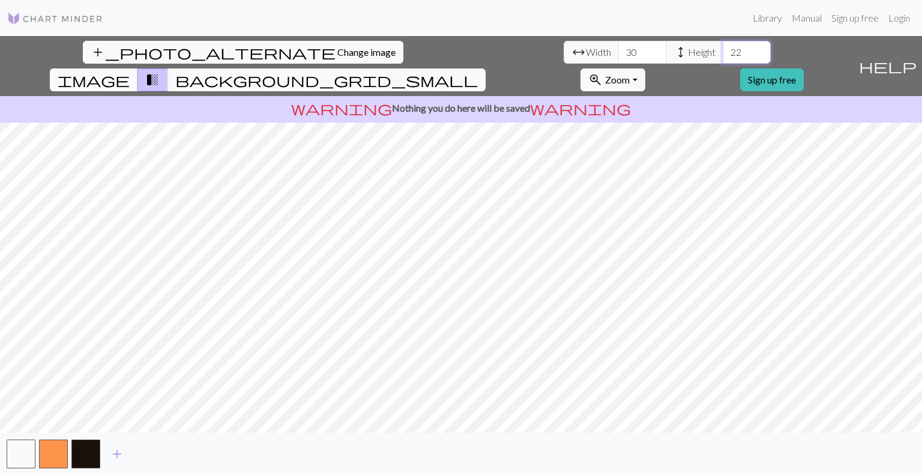
click at [723, 49] on input "22" at bounding box center [747, 52] width 48 height 23
click at [723, 49] on input "23" at bounding box center [747, 52] width 48 height 23
click at [723, 49] on input "24" at bounding box center [747, 52] width 48 height 23
click at [723, 49] on input "25" at bounding box center [747, 52] width 48 height 23
click at [723, 49] on input "26" at bounding box center [747, 52] width 48 height 23
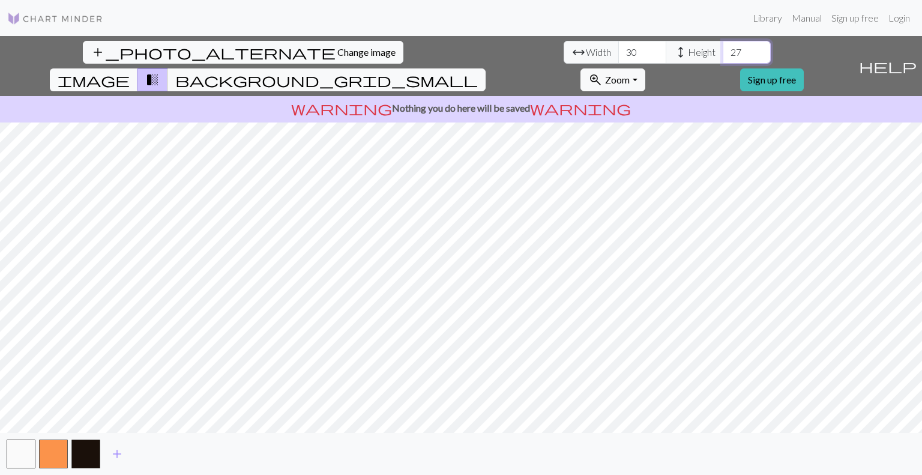
click at [723, 49] on input "27" at bounding box center [747, 52] width 48 height 23
click at [723, 49] on input "28" at bounding box center [747, 52] width 48 height 23
click at [723, 49] on input "29" at bounding box center [747, 52] width 48 height 23
type input "30"
click at [723, 49] on input "30" at bounding box center [747, 52] width 48 height 23
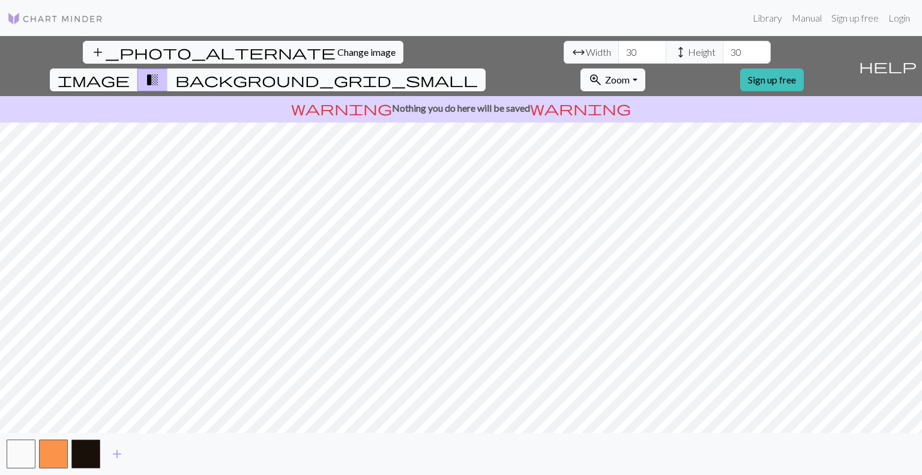
click at [478, 71] on span "background_grid_small" at bounding box center [326, 79] width 303 height 17
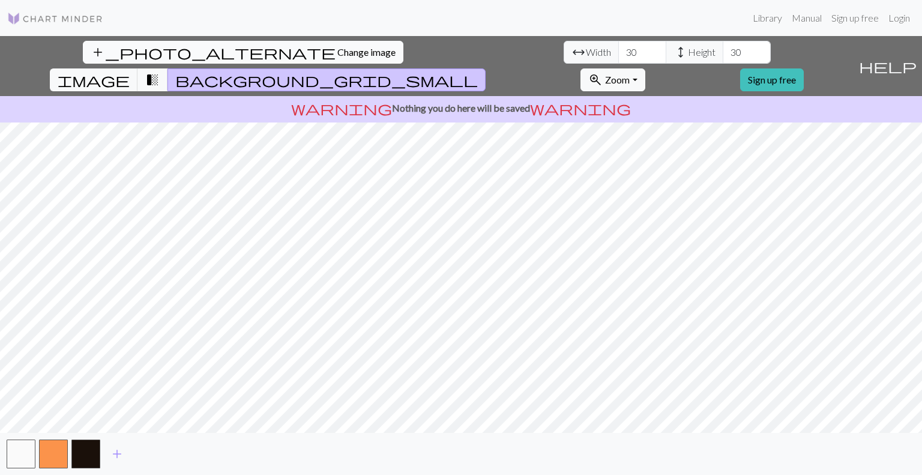
click at [337, 49] on span "Change image" at bounding box center [366, 51] width 58 height 11
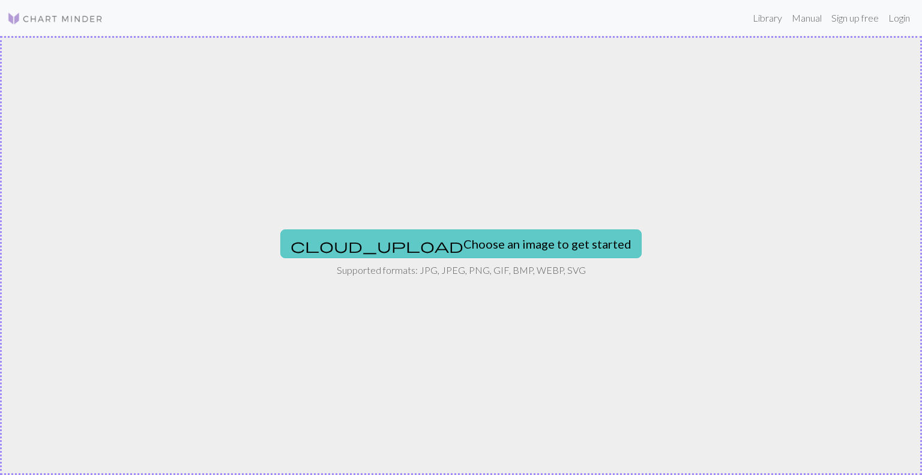
click at [490, 246] on button "cloud_upload Choose an image to get started" at bounding box center [460, 243] width 361 height 29
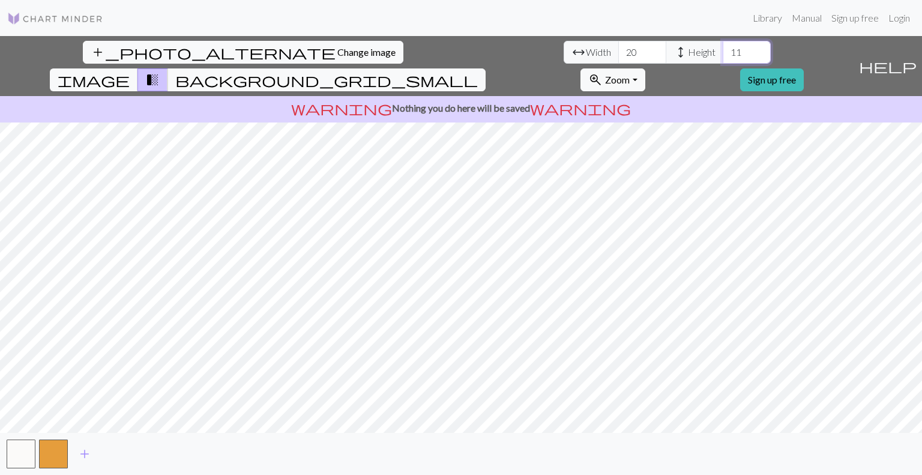
drag, startPoint x: 388, startPoint y: 49, endPoint x: 333, endPoint y: 51, distance: 55.9
click at [564, 51] on div "arrow_range Width 20 height Height 11" at bounding box center [667, 52] width 207 height 23
type input "20"
click at [86, 447] on span "add" at bounding box center [84, 453] width 14 height 17
click at [114, 453] on span "add" at bounding box center [117, 453] width 14 height 17
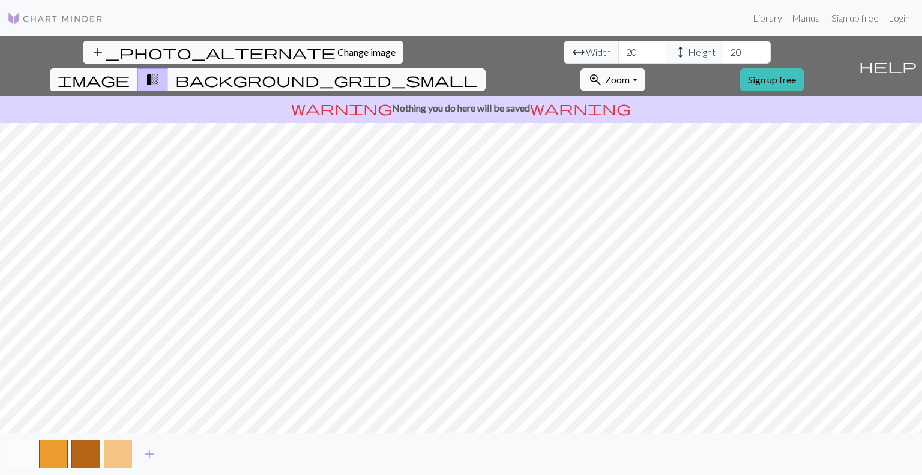
click at [124, 458] on button "button" at bounding box center [118, 453] width 29 height 29
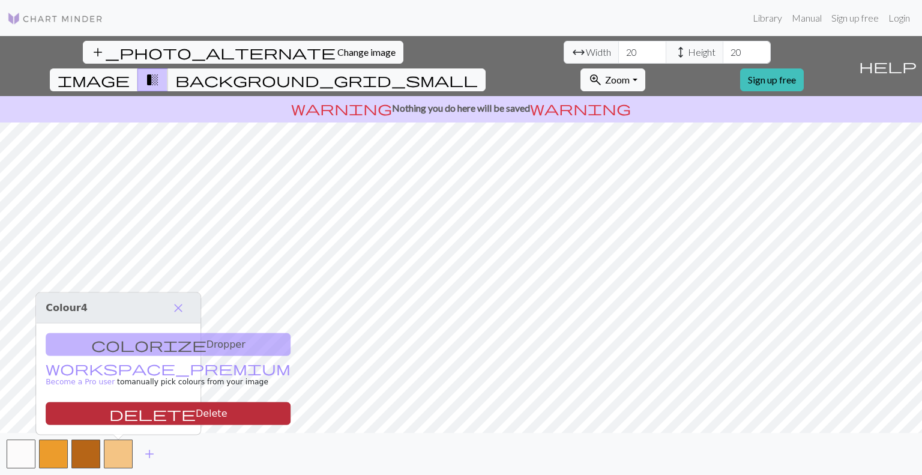
click at [134, 417] on button "delete Delete" at bounding box center [168, 413] width 245 height 23
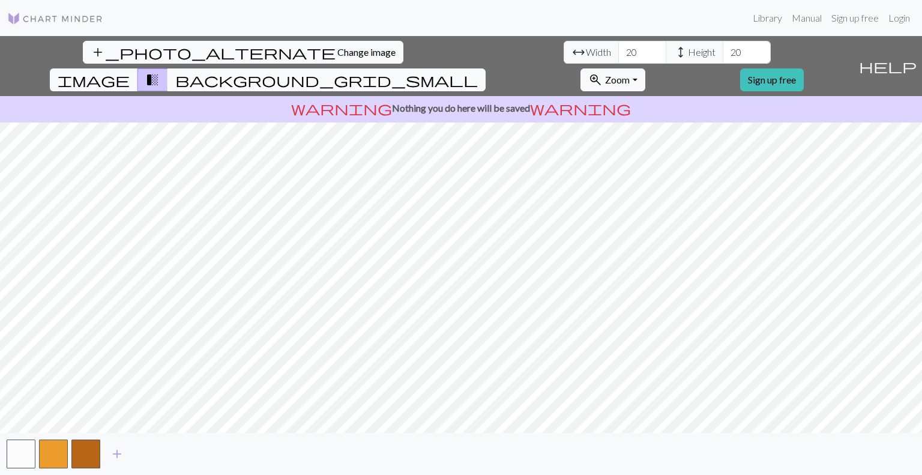
click at [478, 71] on span "background_grid_small" at bounding box center [326, 79] width 303 height 17
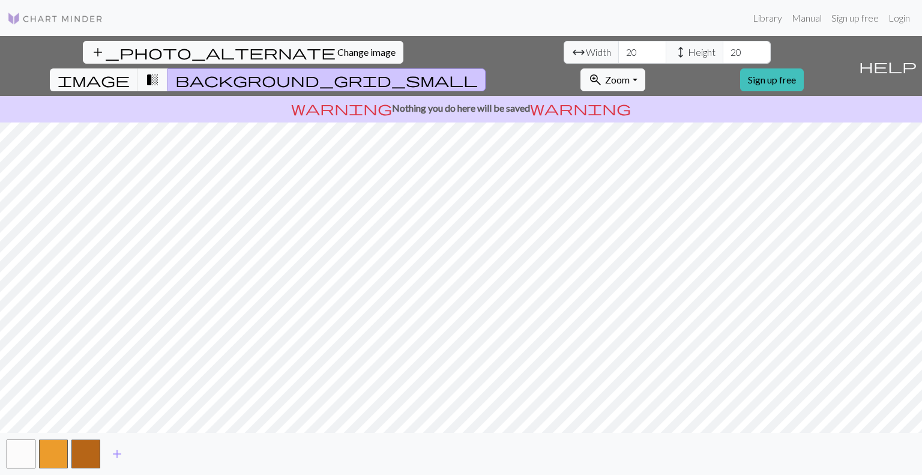
click at [478, 71] on span "background_grid_small" at bounding box center [326, 79] width 303 height 17
click at [130, 71] on span "image" at bounding box center [94, 79] width 72 height 17
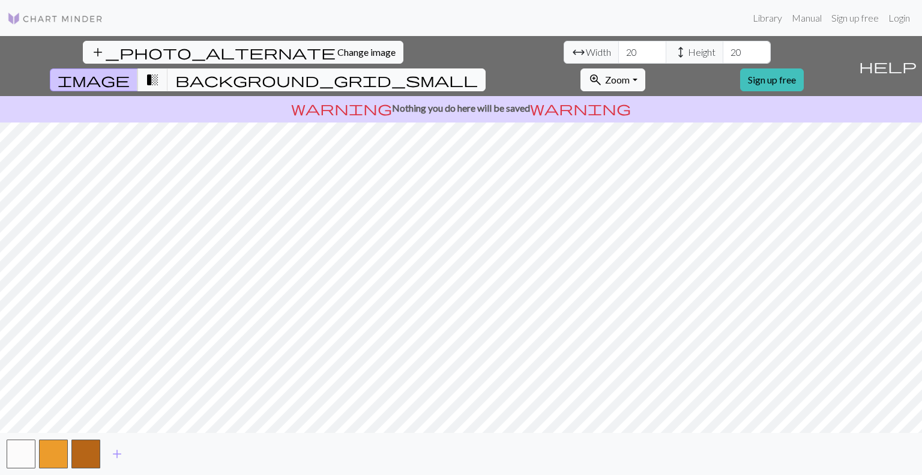
click at [486, 68] on button "background_grid_small" at bounding box center [326, 79] width 318 height 23
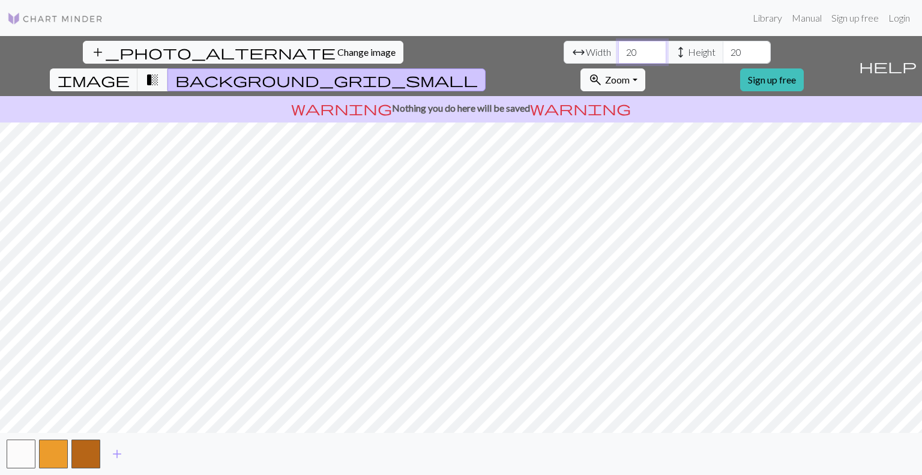
drag, startPoint x: 285, startPoint y: 56, endPoint x: 346, endPoint y: 55, distance: 61.8
click at [618, 53] on input "20" at bounding box center [642, 52] width 48 height 23
drag, startPoint x: 382, startPoint y: 51, endPoint x: 372, endPoint y: 51, distance: 10.2
click at [723, 51] on input "20" at bounding box center [747, 52] width 48 height 23
drag, startPoint x: 379, startPoint y: 54, endPoint x: 359, endPoint y: 54, distance: 20.4
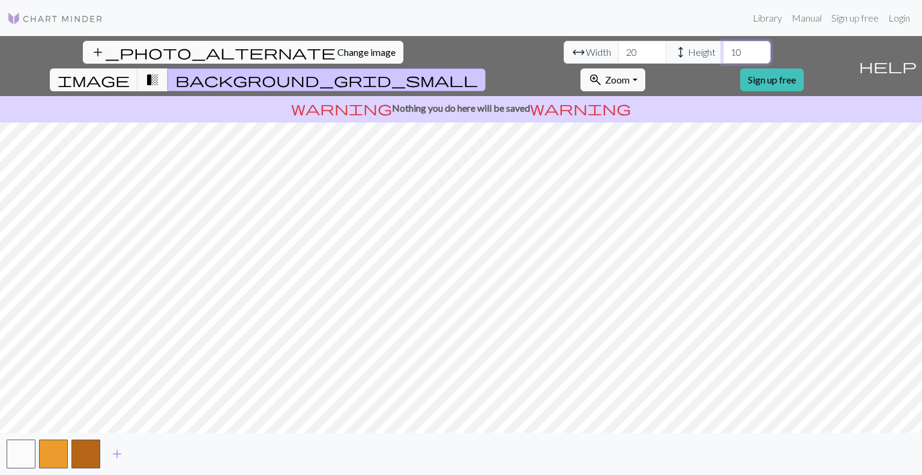
click at [723, 52] on input "10" at bounding box center [747, 52] width 48 height 23
drag, startPoint x: 289, startPoint y: 49, endPoint x: 245, endPoint y: 50, distance: 43.9
click at [564, 50] on div "arrow_range Width 20 height Height 20" at bounding box center [667, 52] width 207 height 23
drag, startPoint x: 387, startPoint y: 49, endPoint x: 366, endPoint y: 48, distance: 20.4
click at [723, 48] on input "20" at bounding box center [747, 52] width 48 height 23
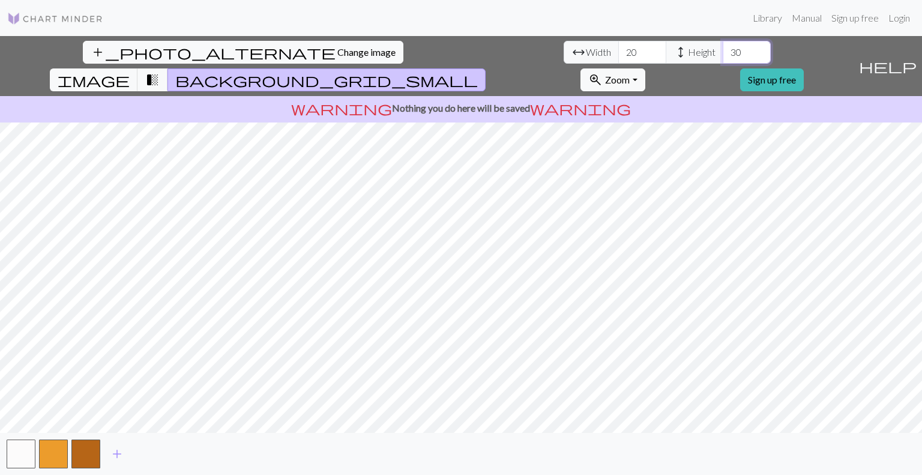
type input "30"
drag, startPoint x: 280, startPoint y: 53, endPoint x: 255, endPoint y: 52, distance: 25.2
click at [564, 52] on div "arrow_range Width 20 height Height 30" at bounding box center [667, 52] width 207 height 23
drag, startPoint x: 290, startPoint y: 53, endPoint x: 252, endPoint y: 53, distance: 38.4
click at [564, 53] on div "arrow_range Width 10 height Height 30" at bounding box center [667, 52] width 207 height 23
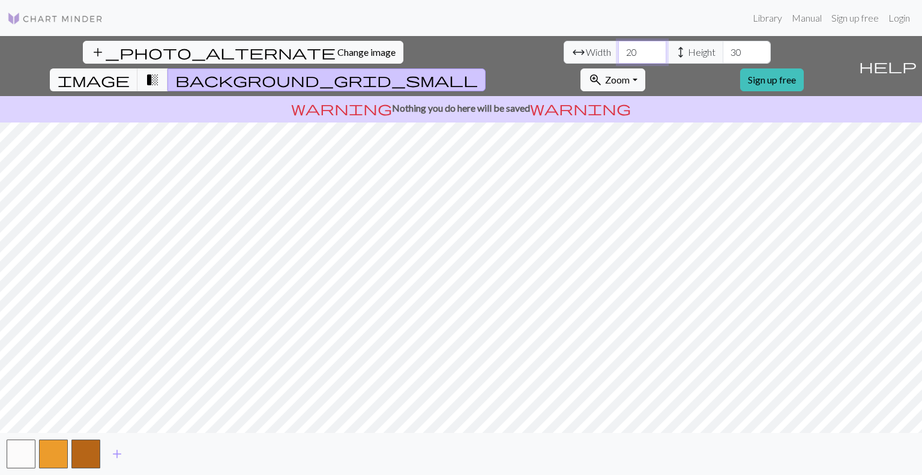
type input "20"
drag, startPoint x: 386, startPoint y: 54, endPoint x: 370, endPoint y: 53, distance: 16.3
click at [723, 53] on input "30" at bounding box center [747, 52] width 48 height 23
type input "20"
drag, startPoint x: 285, startPoint y: 54, endPoint x: 264, endPoint y: 54, distance: 20.4
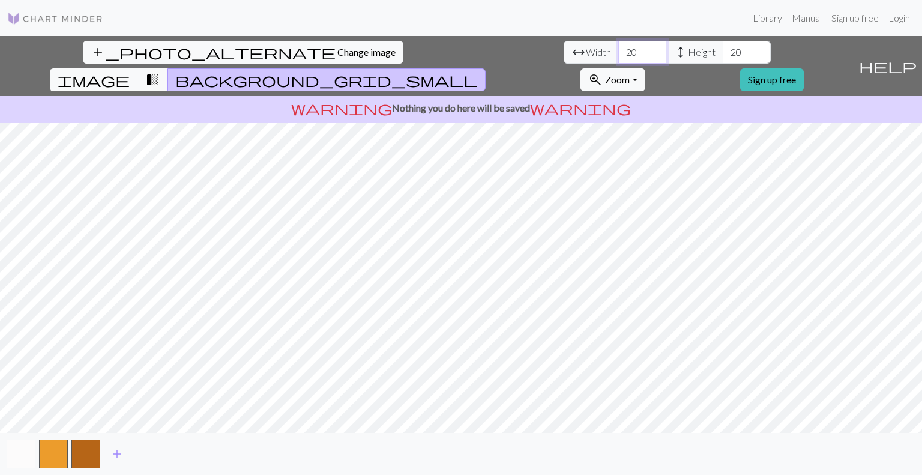
click at [618, 54] on input "20" at bounding box center [642, 52] width 48 height 23
type input "1"
type input "5"
type input "15"
